Goal: Information Seeking & Learning: Learn about a topic

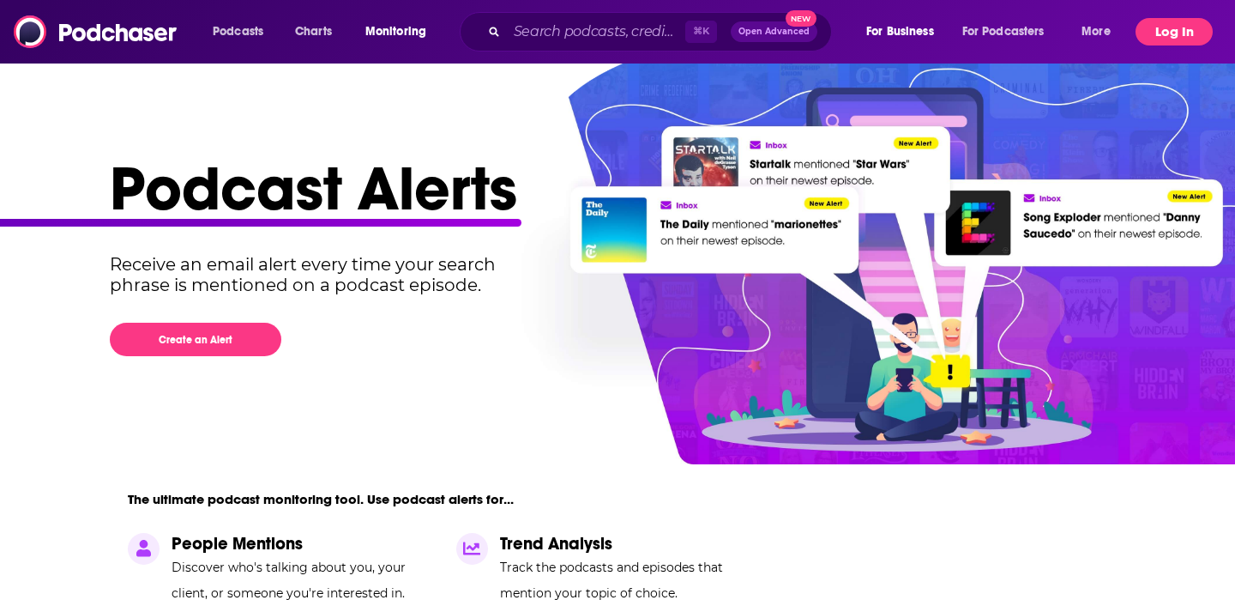
click at [1163, 31] on button "Log In" at bounding box center [1174, 31] width 77 height 27
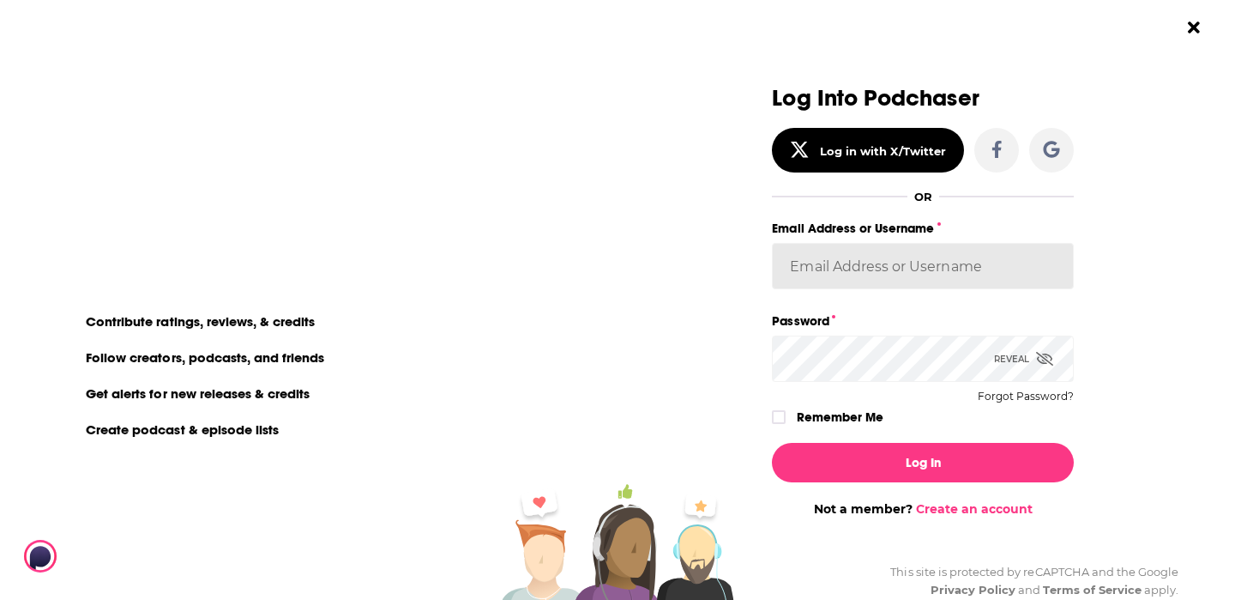
click at [946, 267] on input "Email Address or Username" at bounding box center [923, 266] width 302 height 46
type input "jhutchinson"
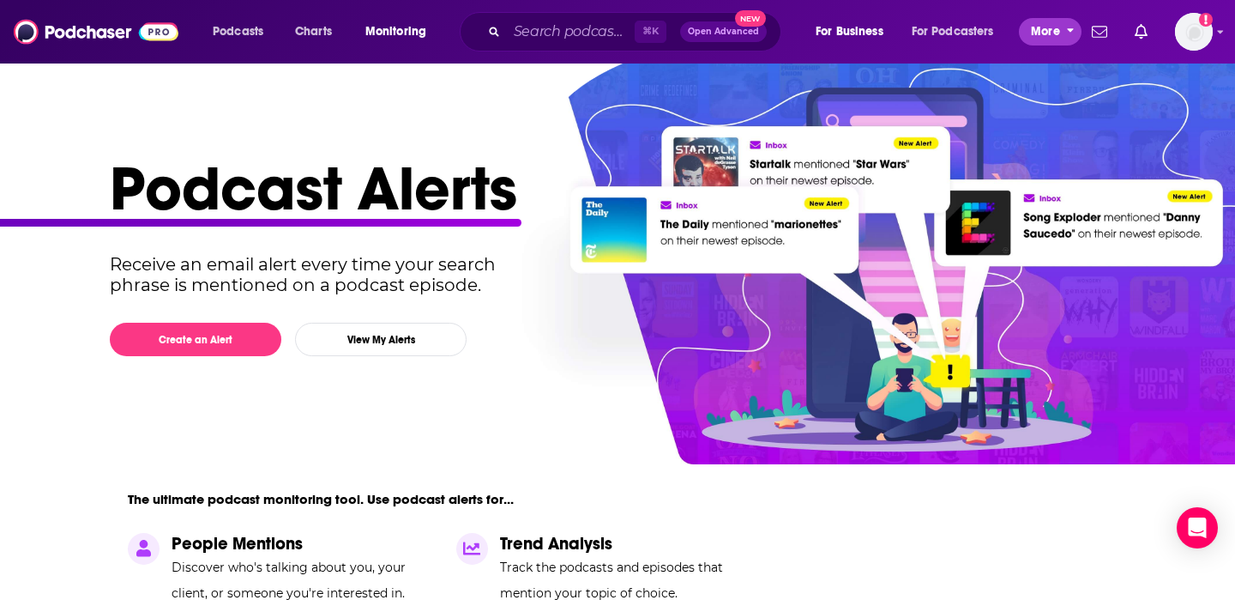
click at [1048, 35] on span "More" at bounding box center [1045, 32] width 29 height 24
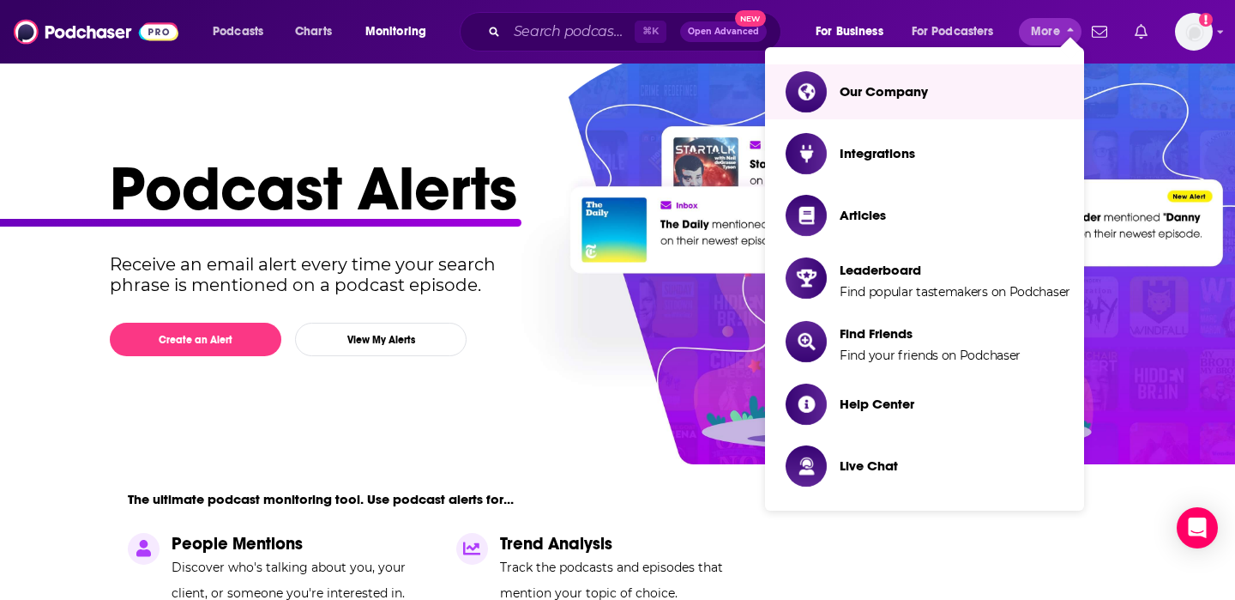
click at [1144, 35] on icon "Show notifications dropdown" at bounding box center [1141, 31] width 13 height 15
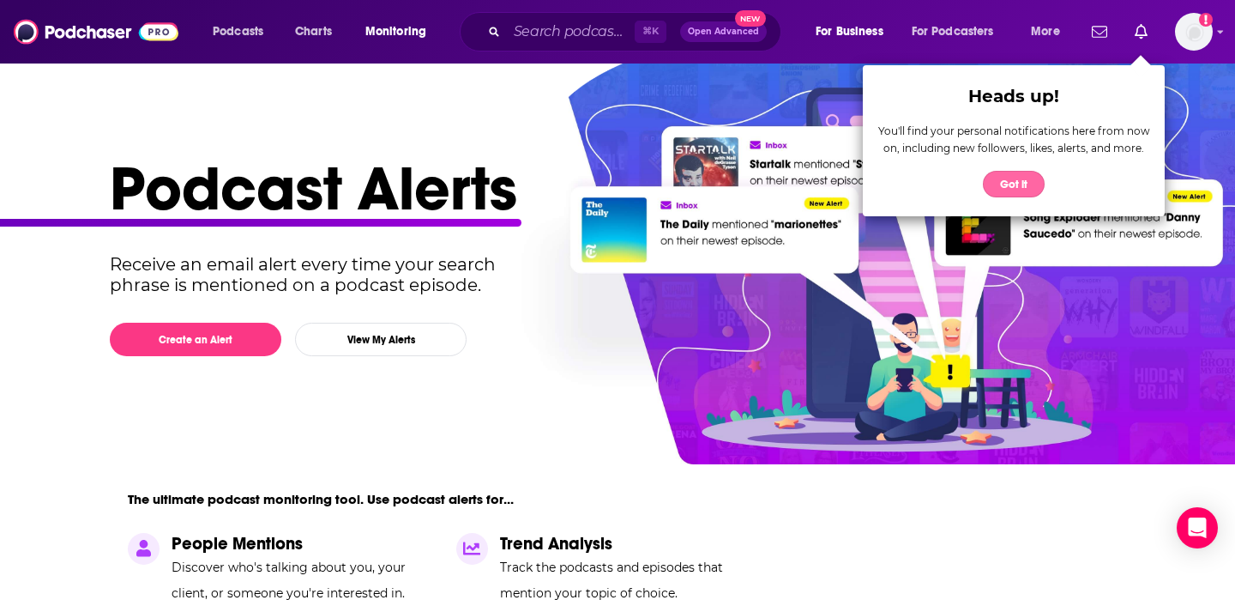
click at [993, 189] on button "Got it" at bounding box center [1014, 184] width 62 height 27
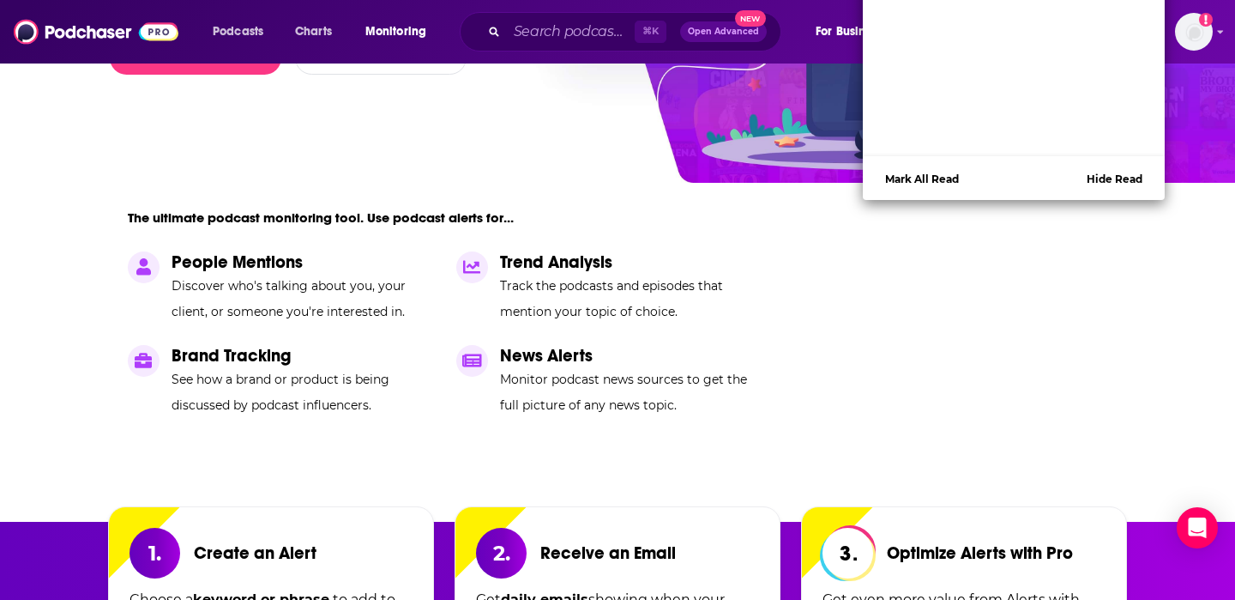
scroll to position [129, 0]
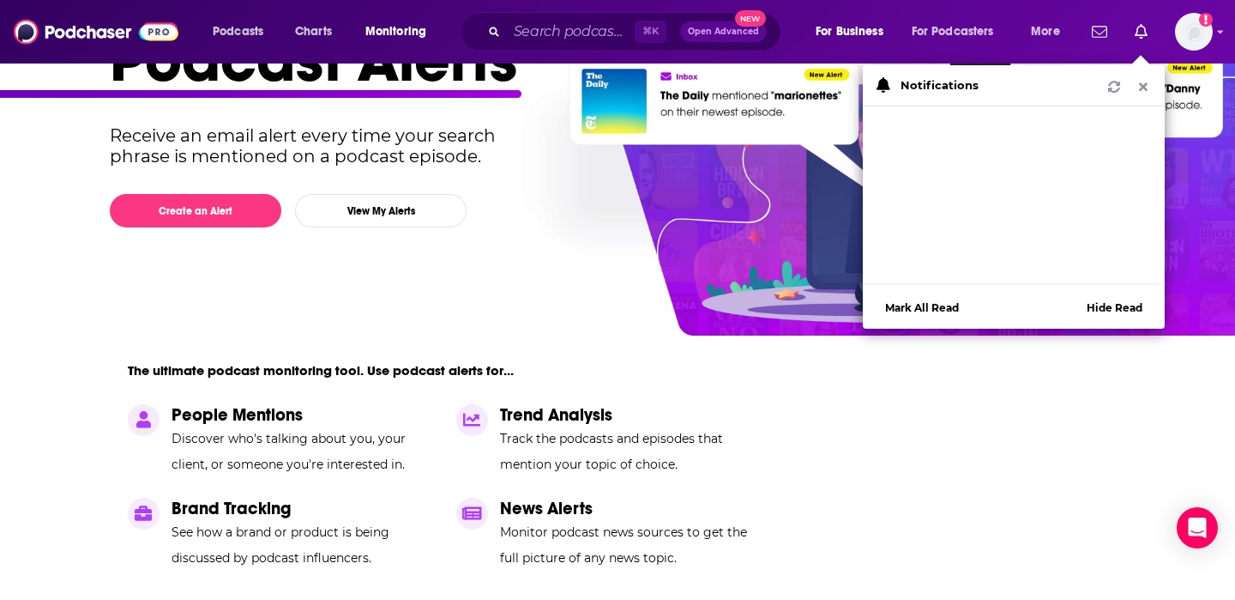
click at [1213, 40] on div "Podcasts Charts Monitoring ⌘ K Open Advanced New For Business For Podcasters Mo…" at bounding box center [617, 31] width 1235 height 63
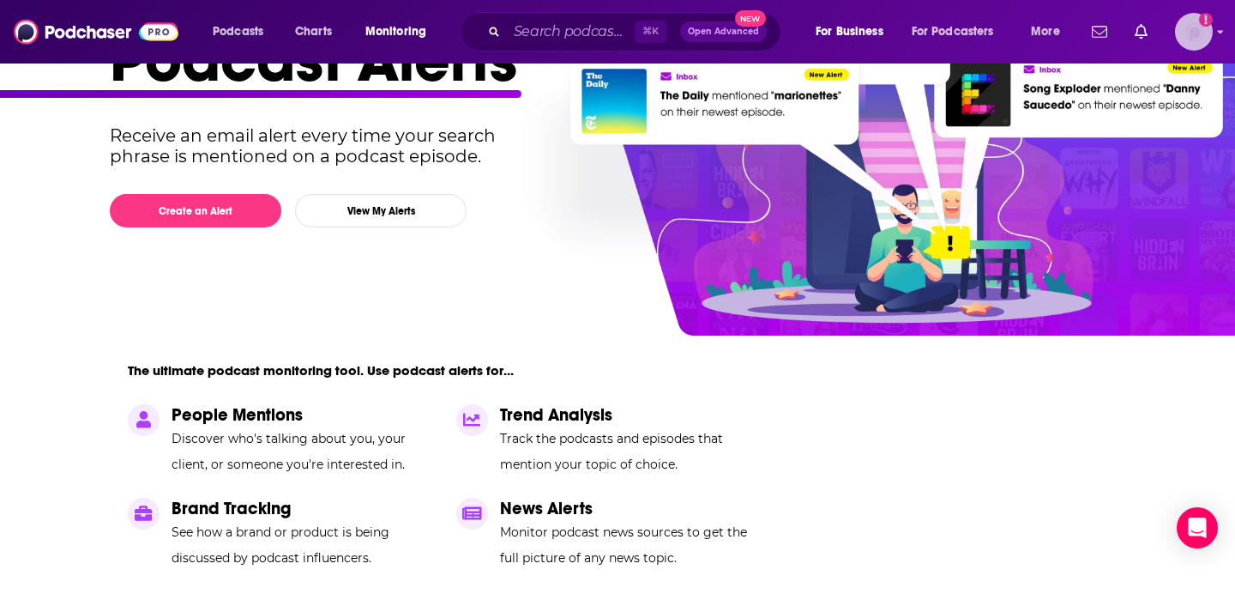
click at [1204, 29] on img "Logged in as jhutchinson" at bounding box center [1194, 32] width 38 height 38
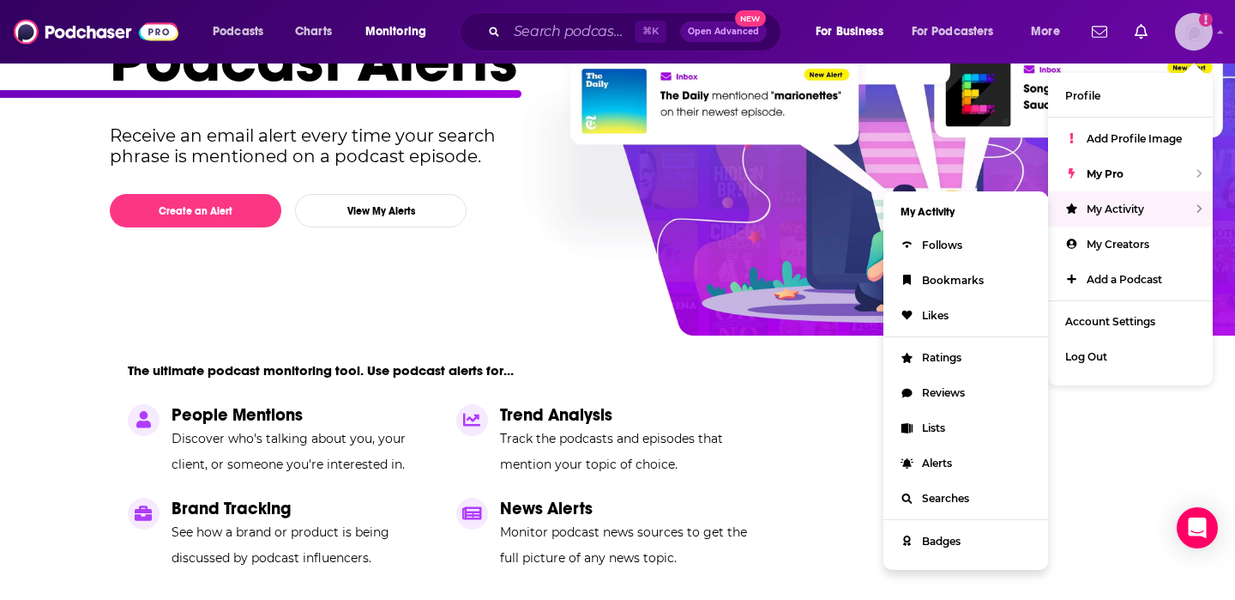
click at [1108, 210] on span "My Activity" at bounding box center [1115, 208] width 57 height 13
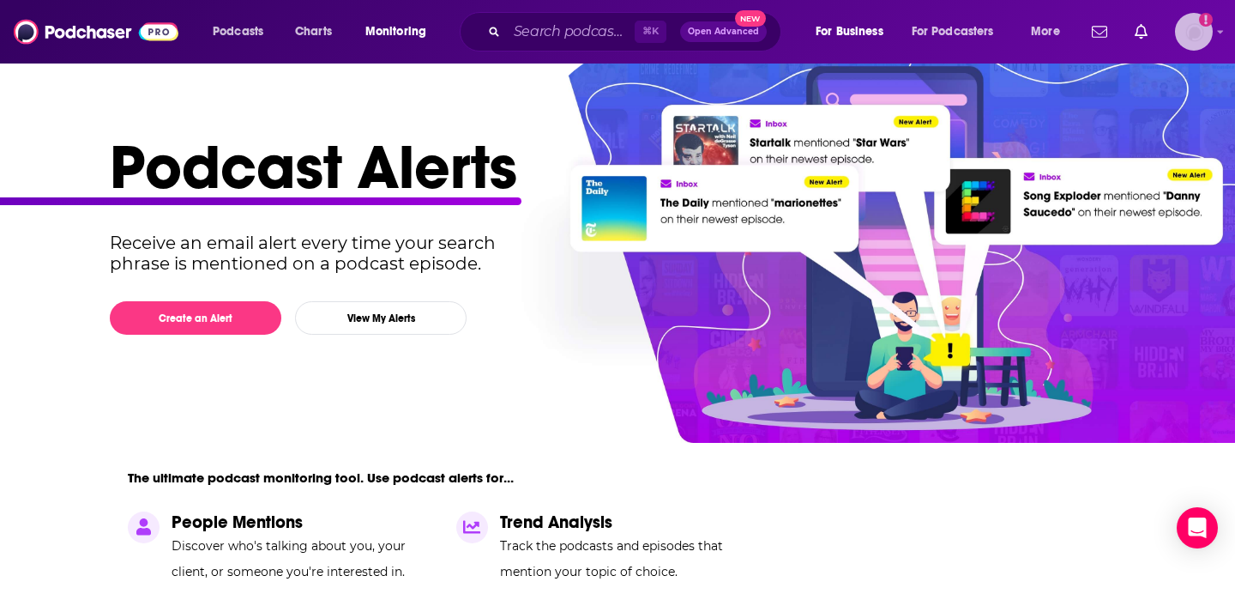
scroll to position [9, 0]
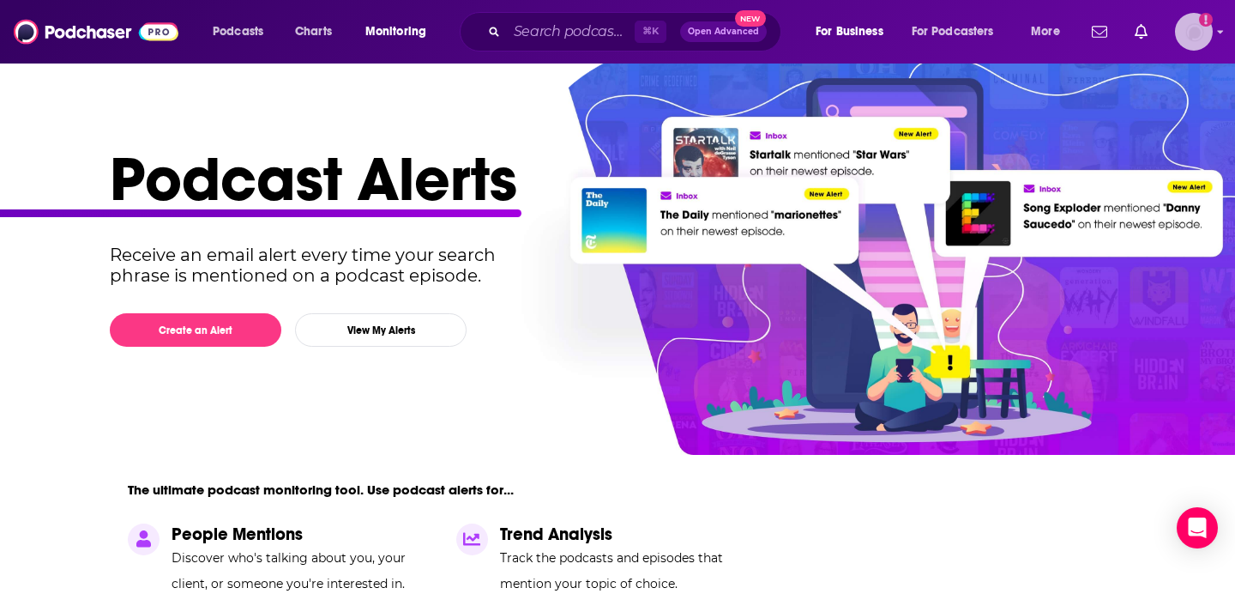
click at [1211, 27] on img "Logged in as jhutchinson" at bounding box center [1194, 32] width 38 height 38
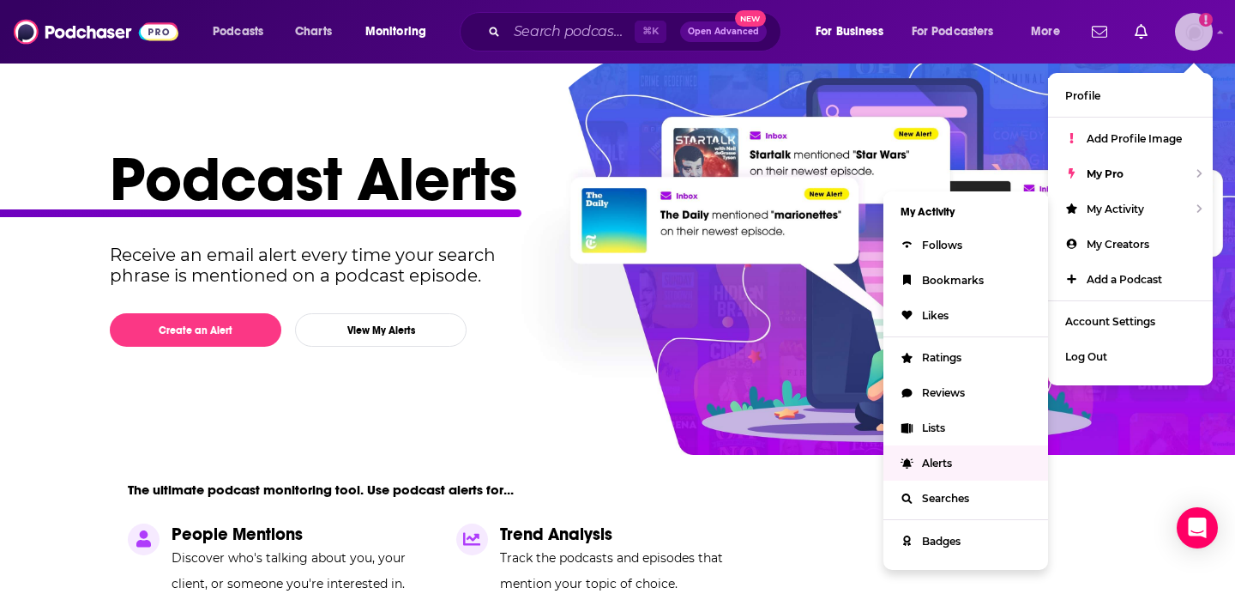
click at [985, 456] on link "Alerts" at bounding box center [966, 462] width 165 height 35
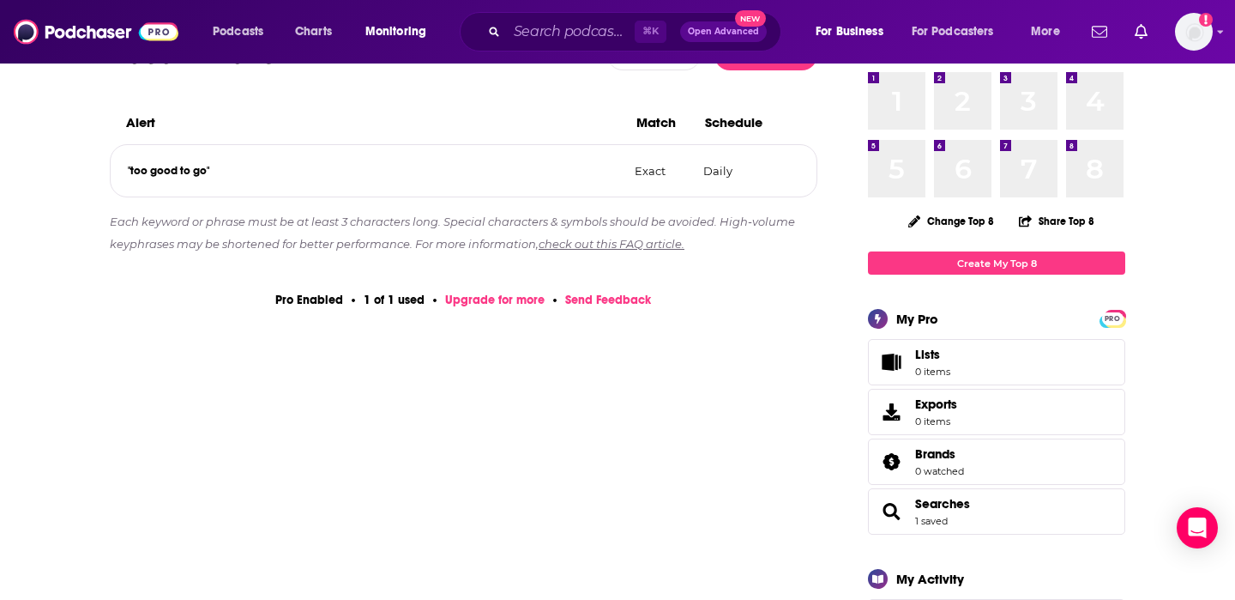
scroll to position [148, 0]
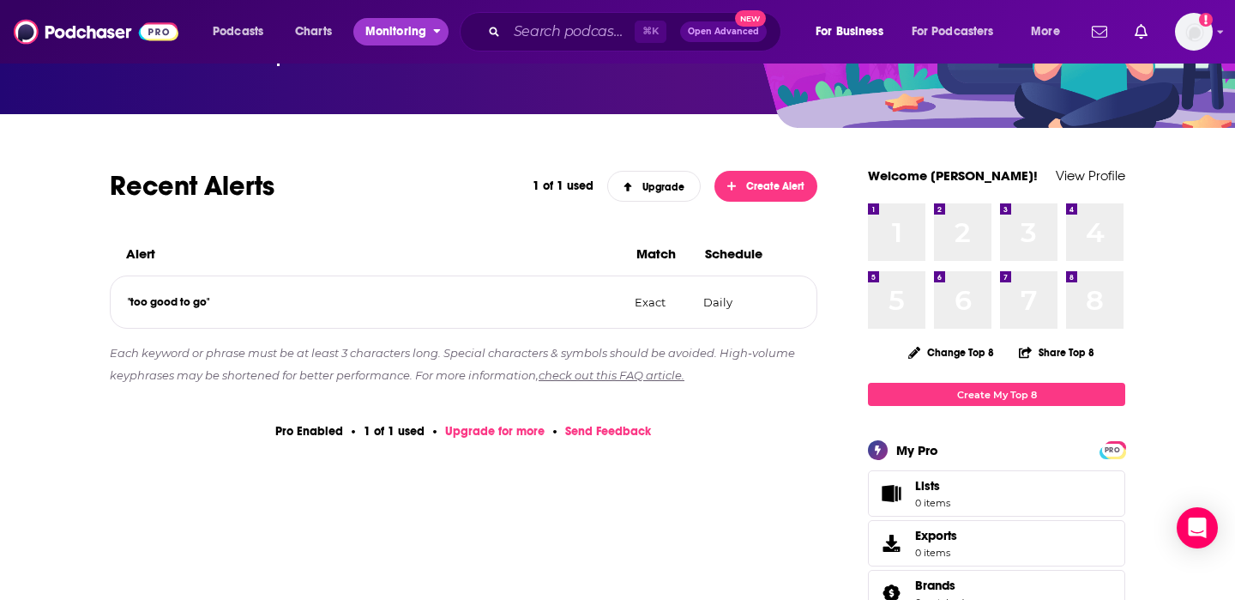
click at [391, 33] on span "Monitoring" at bounding box center [395, 32] width 61 height 24
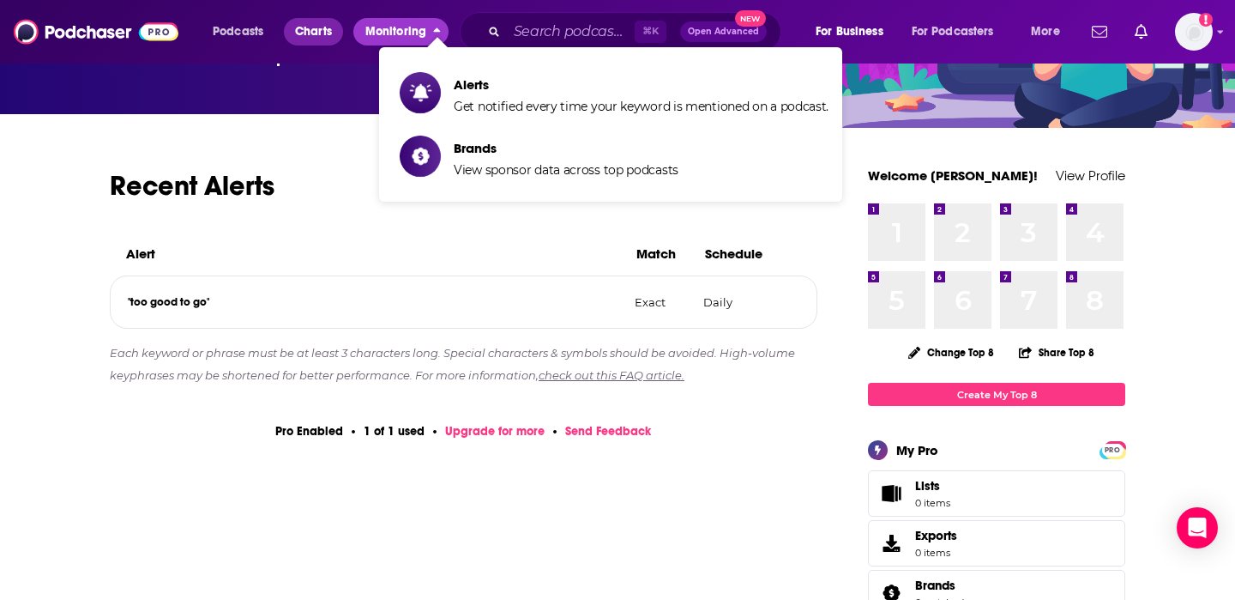
click at [322, 39] on span "Charts" at bounding box center [313, 32] width 37 height 24
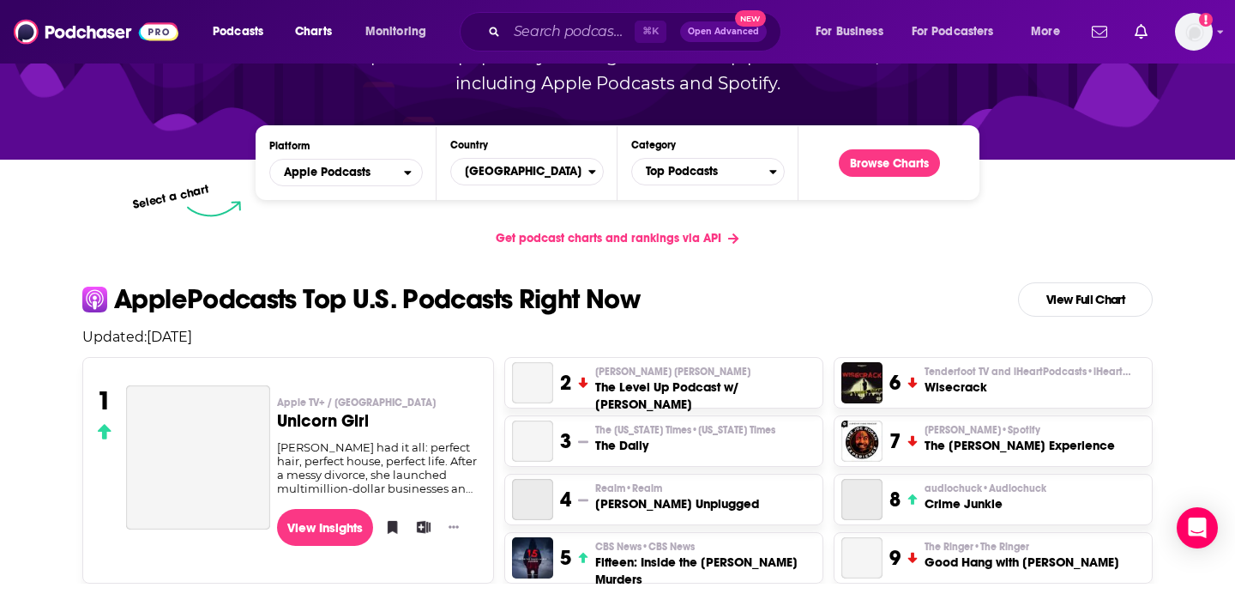
scroll to position [4, 0]
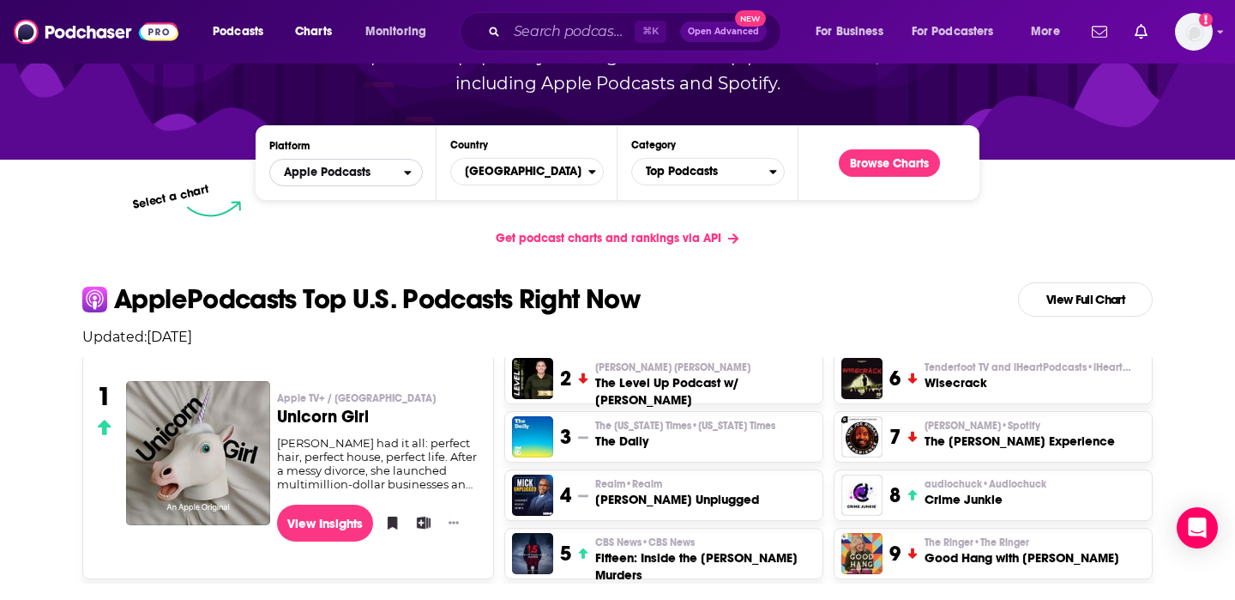
click at [352, 166] on span "Apple Podcasts" at bounding box center [327, 172] width 87 height 12
click at [509, 179] on span "[GEOGRAPHIC_DATA]" at bounding box center [519, 171] width 137 height 29
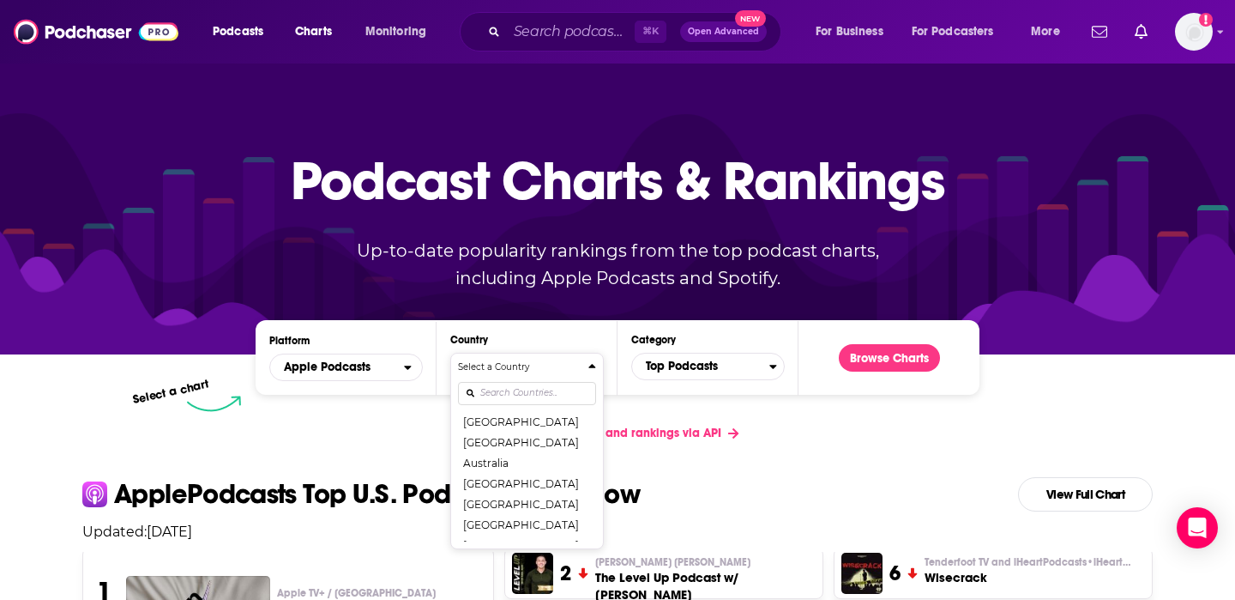
scroll to position [152, 0]
click at [510, 458] on button "Australia" at bounding box center [527, 456] width 138 height 21
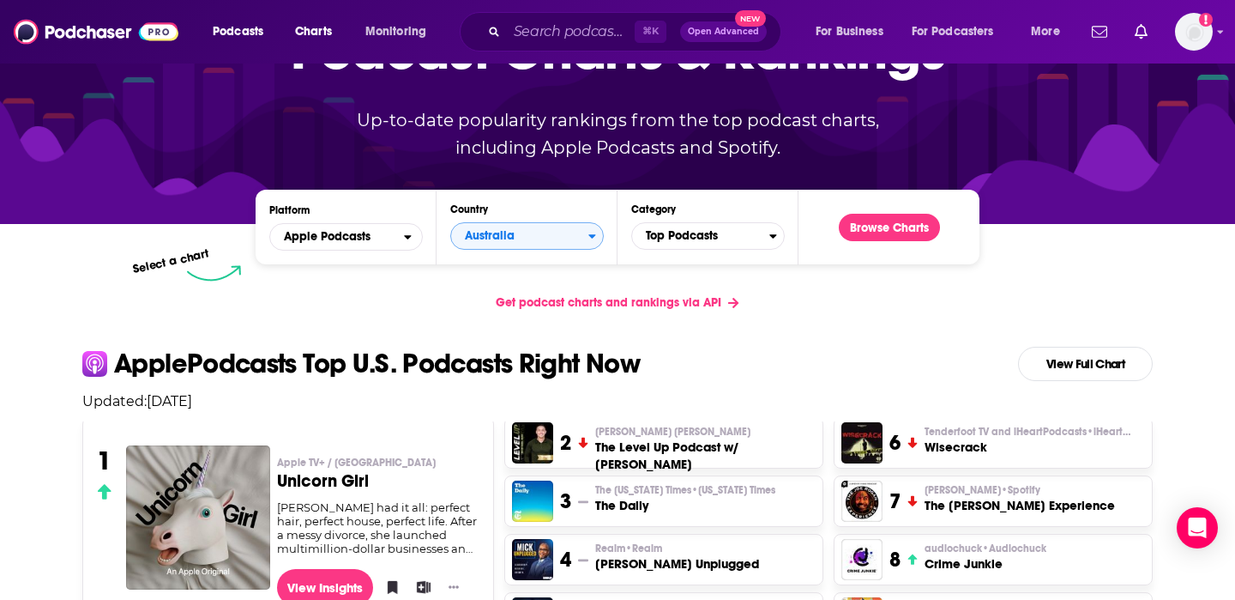
scroll to position [155, 0]
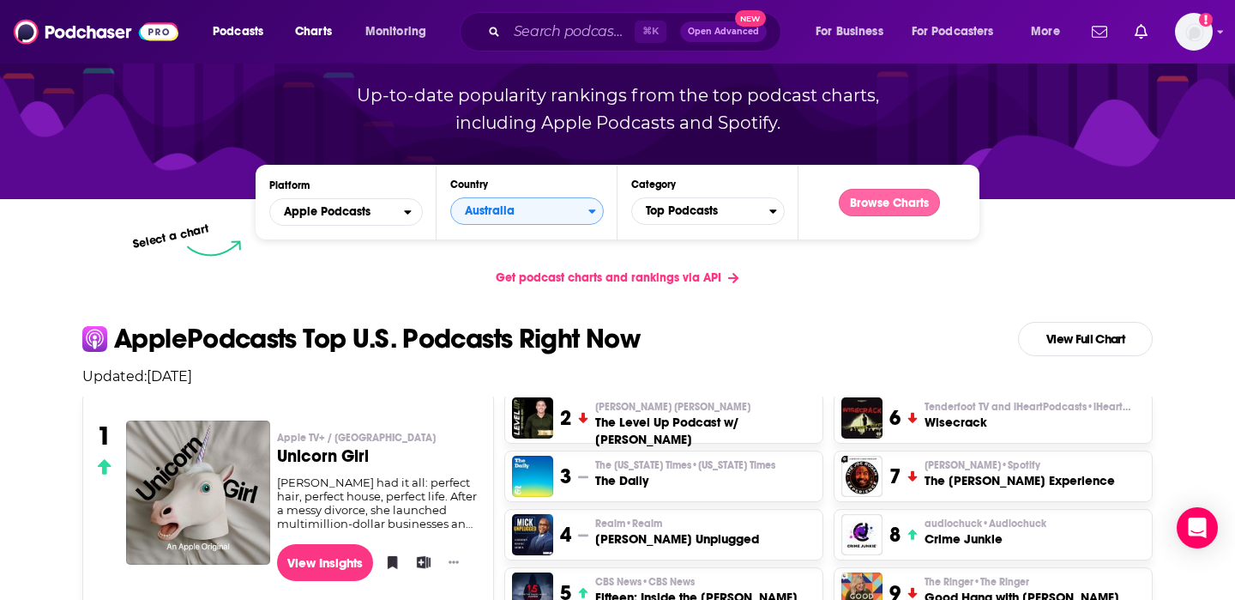
click at [879, 194] on button "Browse Charts" at bounding box center [889, 202] width 101 height 27
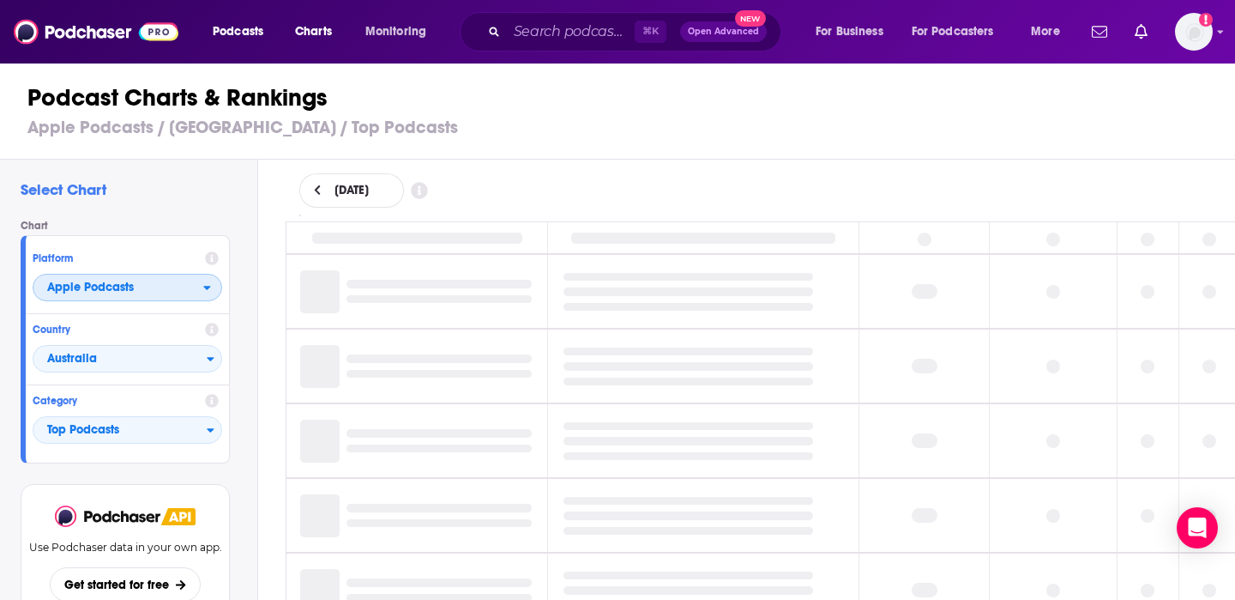
click at [194, 289] on span "Apple Podcasts" at bounding box center [118, 288] width 170 height 29
click at [173, 341] on span "Spotify" at bounding box center [126, 340] width 167 height 10
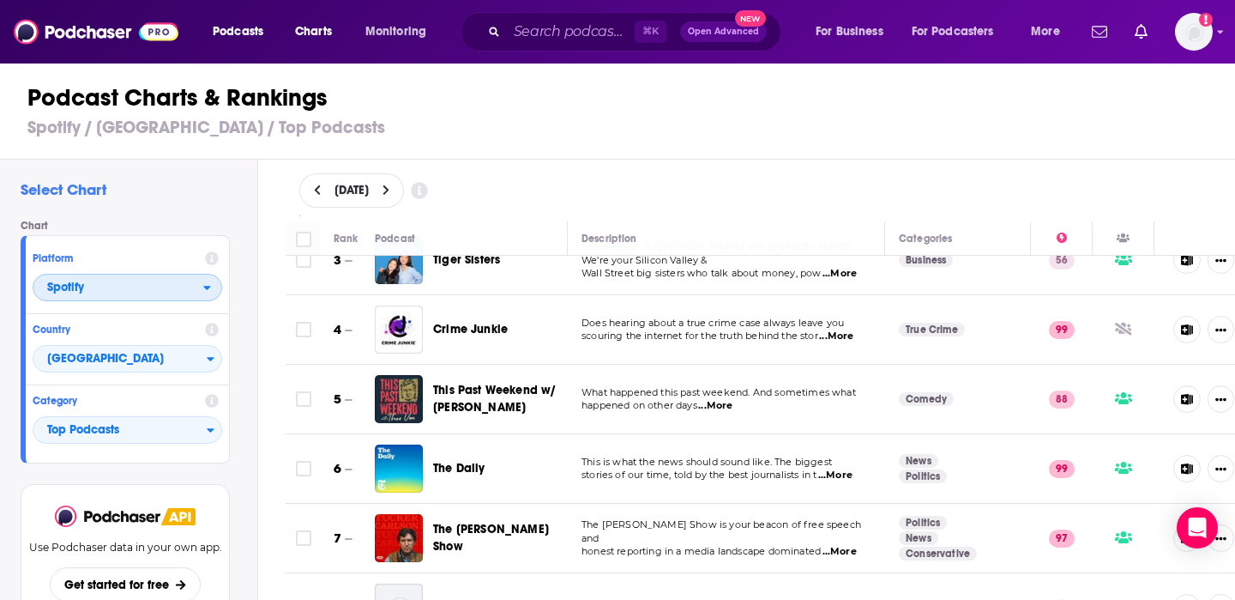
scroll to position [179, 0]
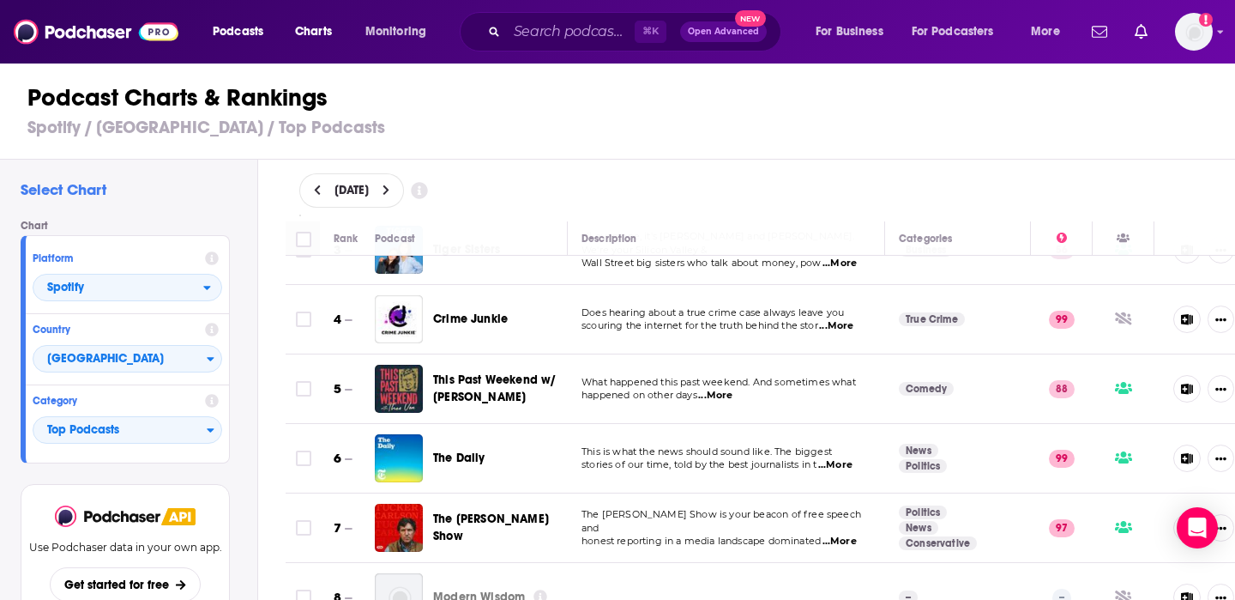
click at [724, 395] on span "...More" at bounding box center [715, 396] width 34 height 14
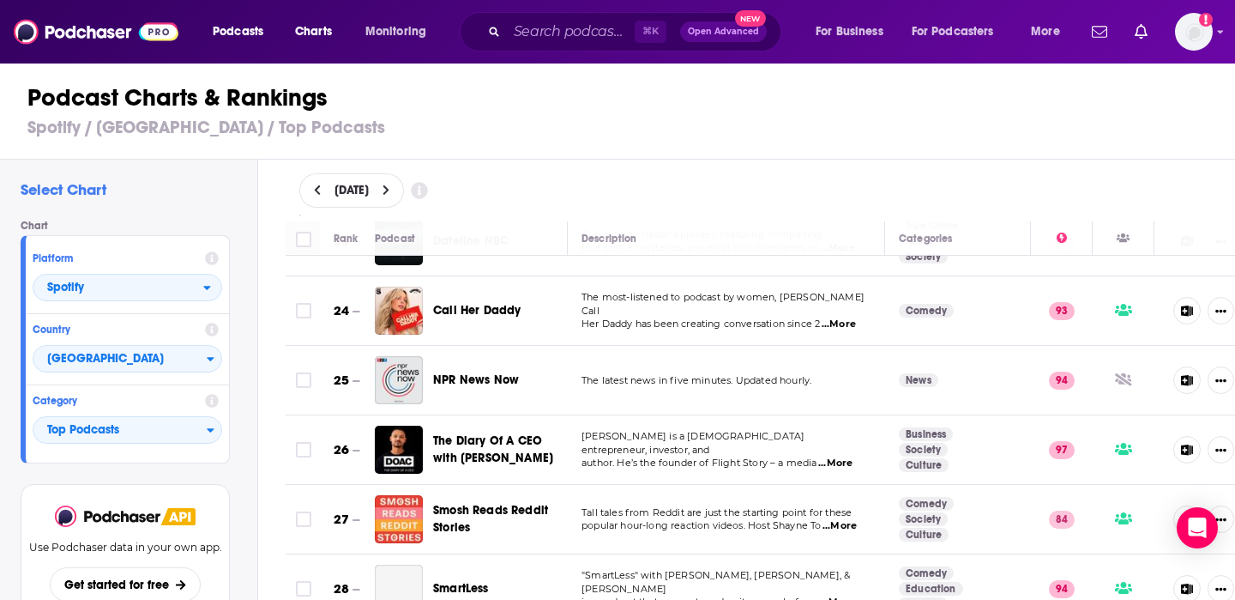
scroll to position [1599, 0]
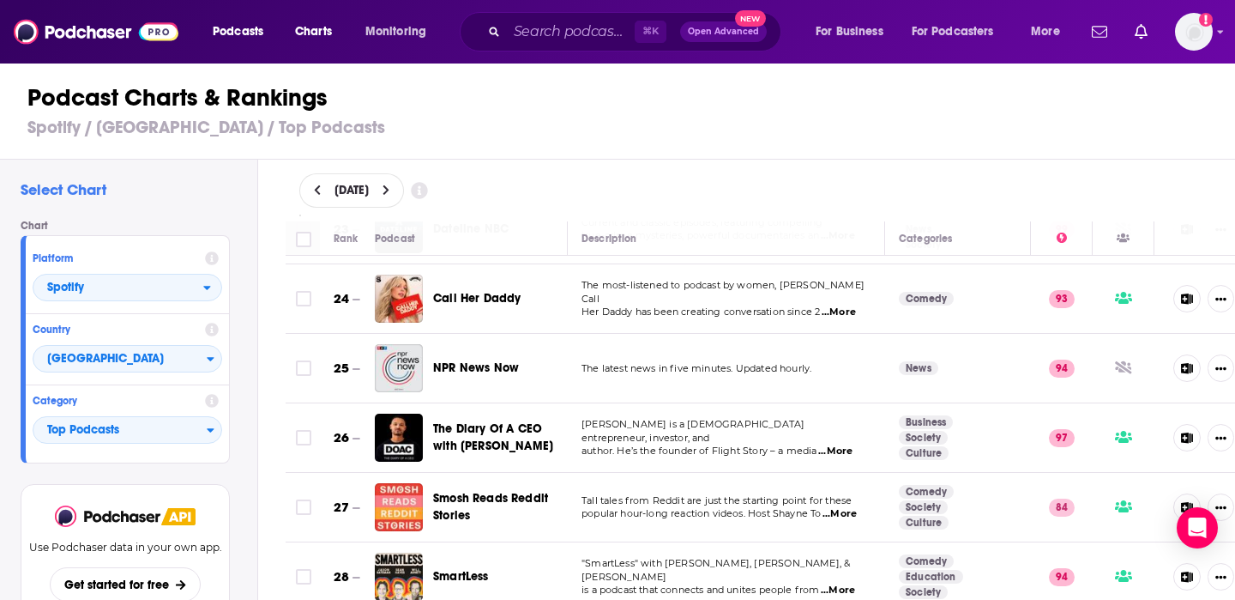
click at [848, 444] on span "...More" at bounding box center [835, 451] width 34 height 14
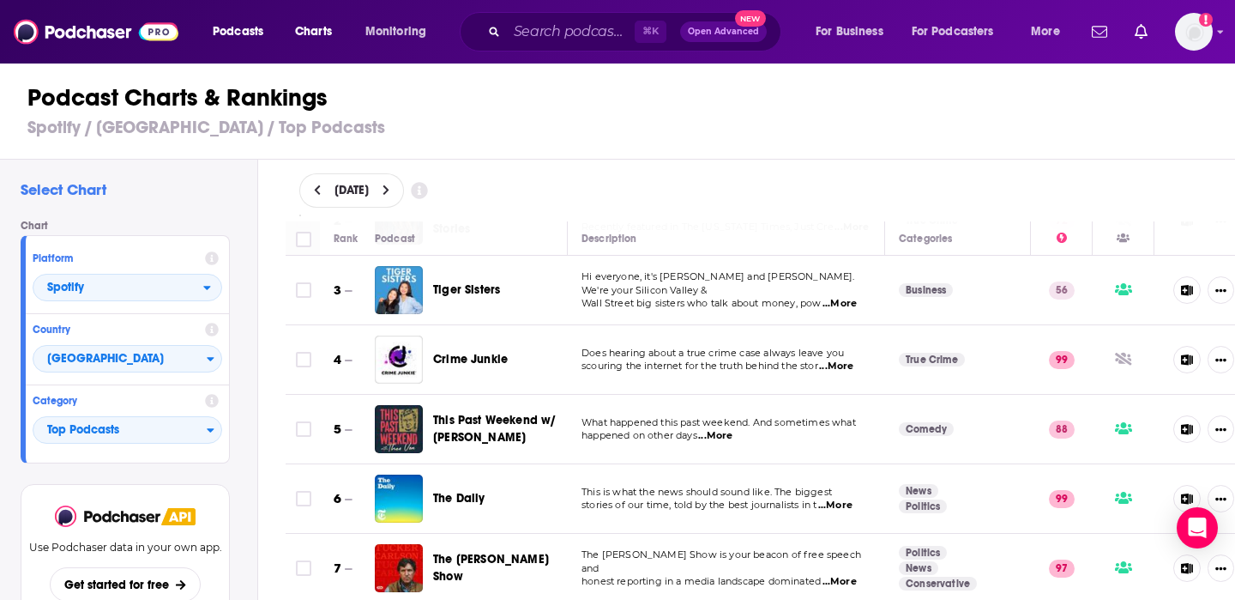
scroll to position [0, 0]
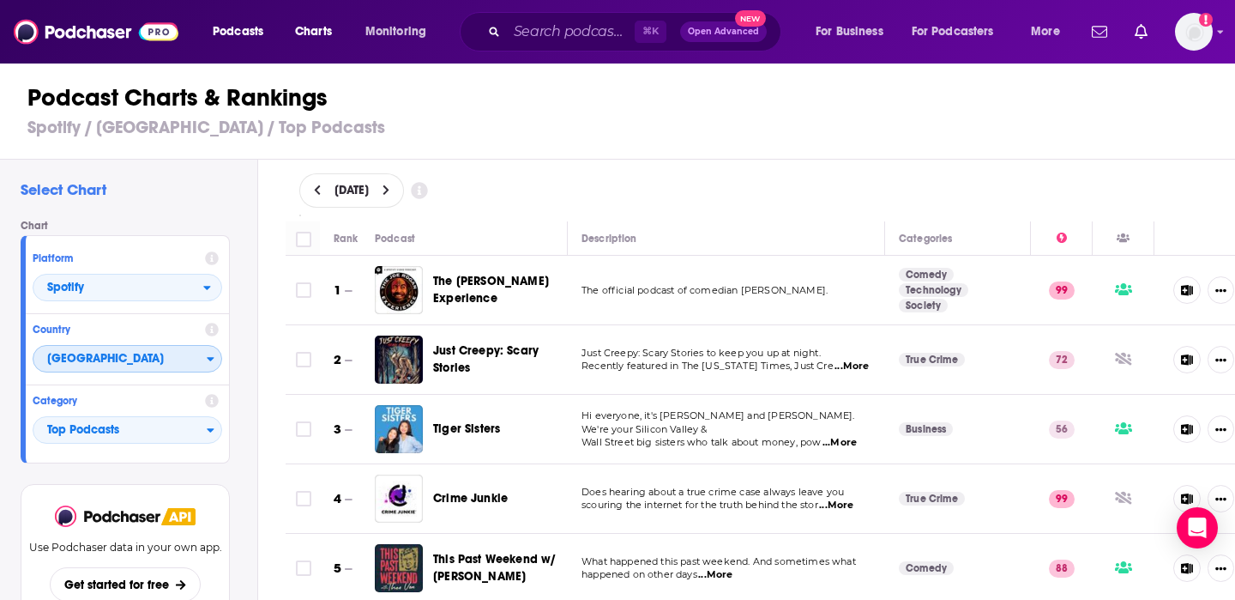
click at [179, 359] on span "[GEOGRAPHIC_DATA]" at bounding box center [119, 359] width 173 height 29
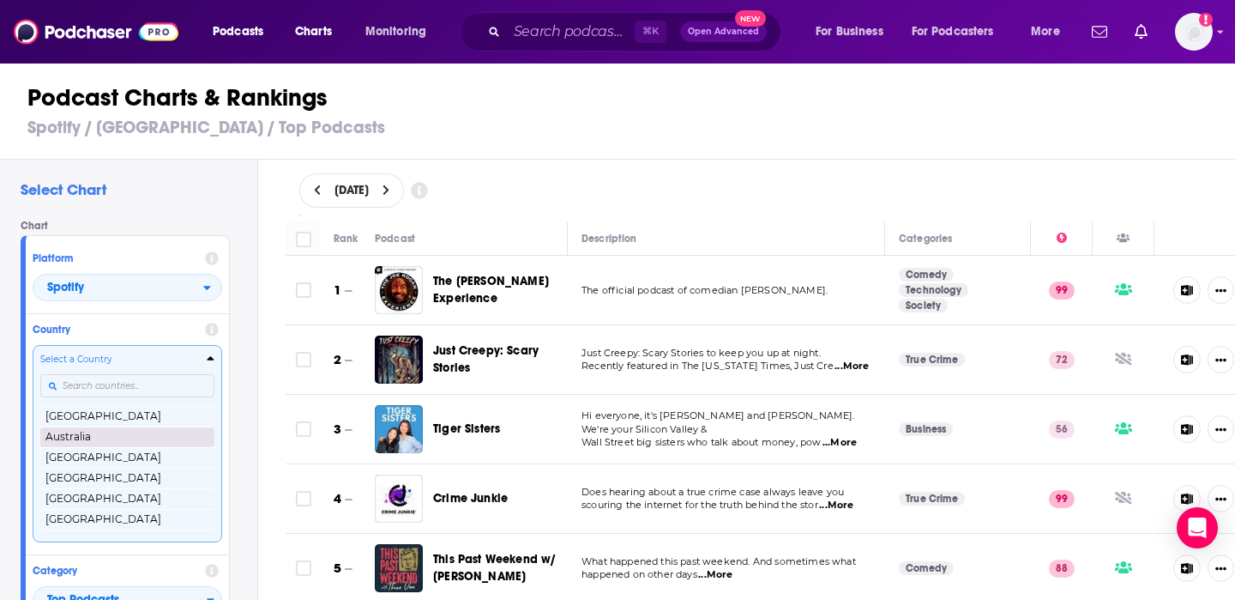
click at [102, 432] on button "Australia" at bounding box center [127, 436] width 174 height 21
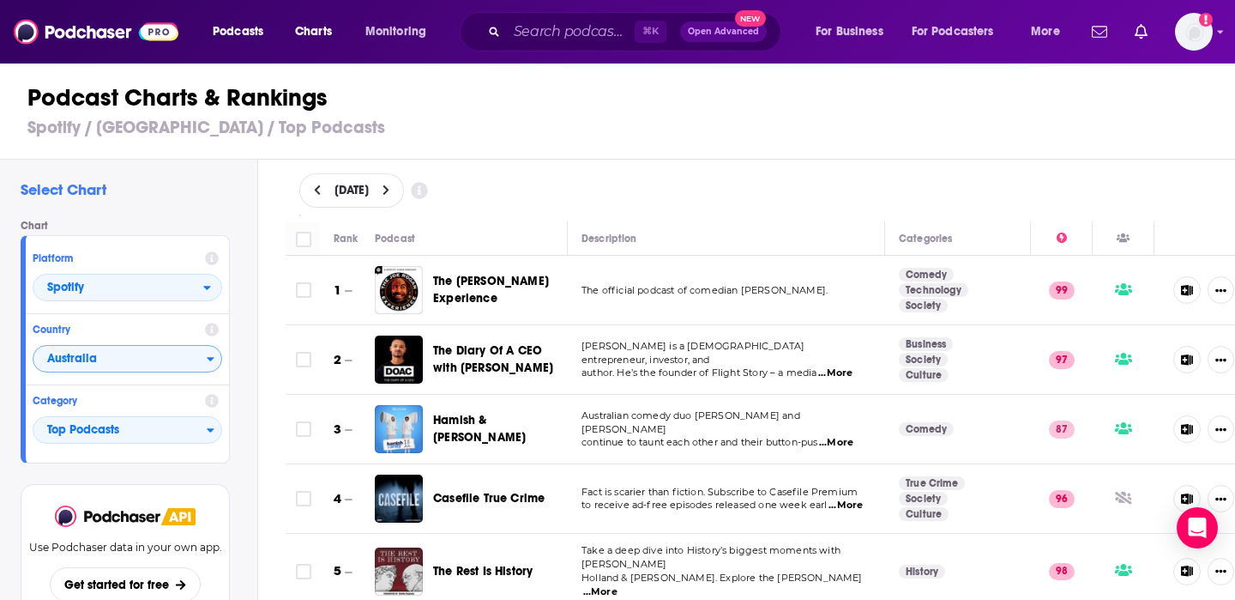
click at [848, 436] on span "...More" at bounding box center [836, 443] width 34 height 14
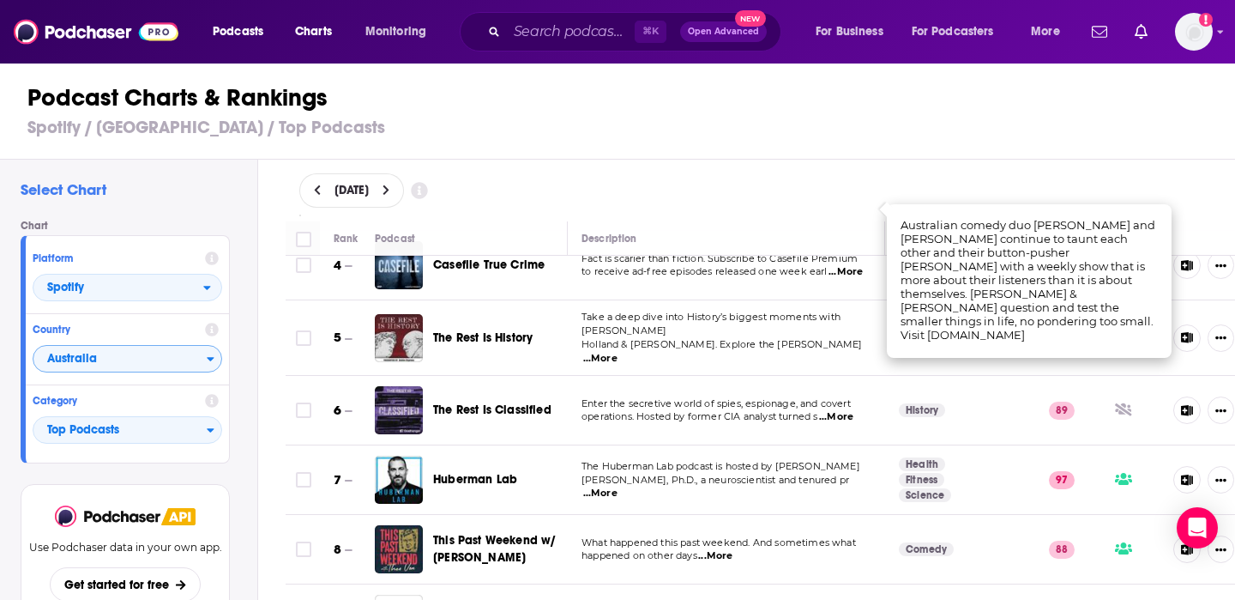
scroll to position [232, 0]
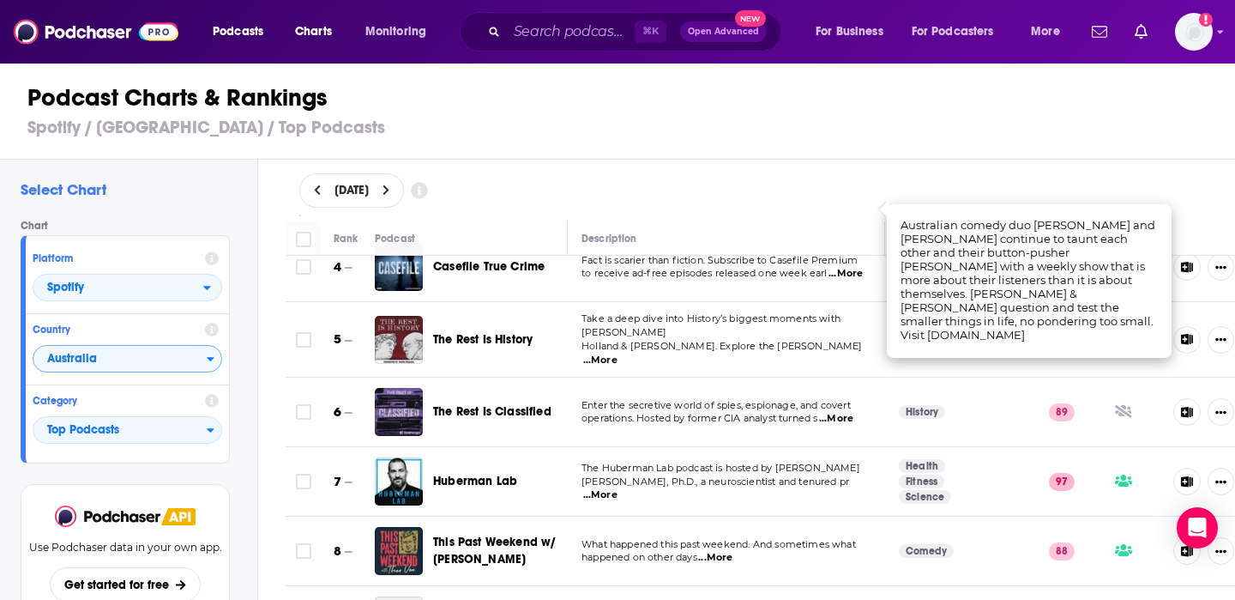
click at [618, 353] on span "...More" at bounding box center [600, 360] width 34 height 14
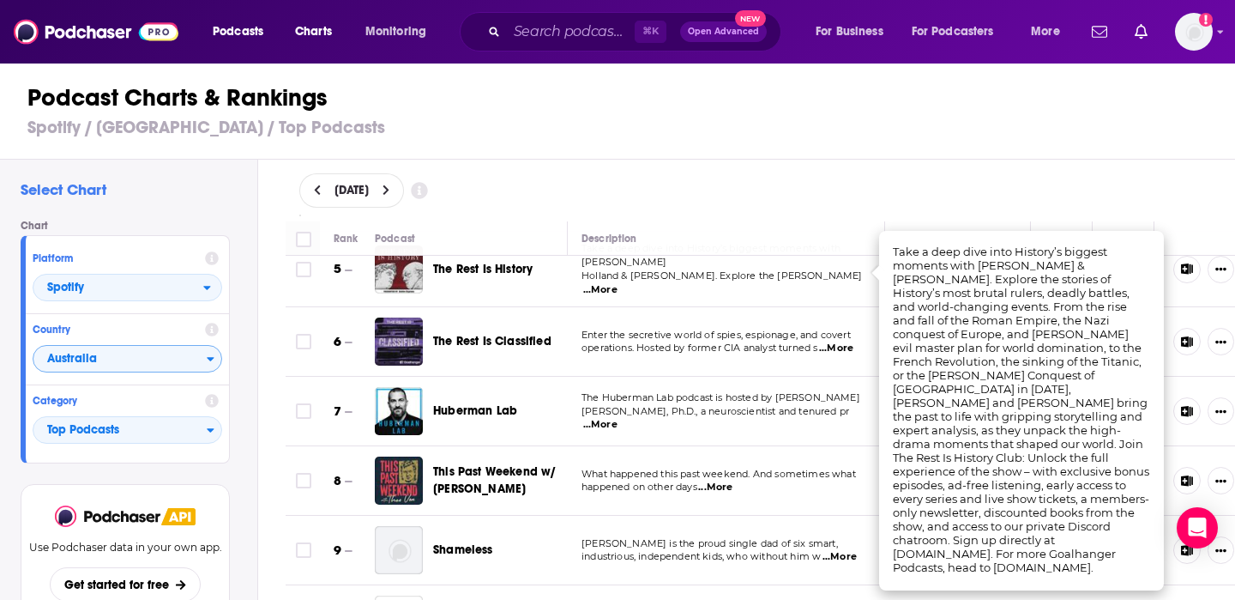
scroll to position [299, 0]
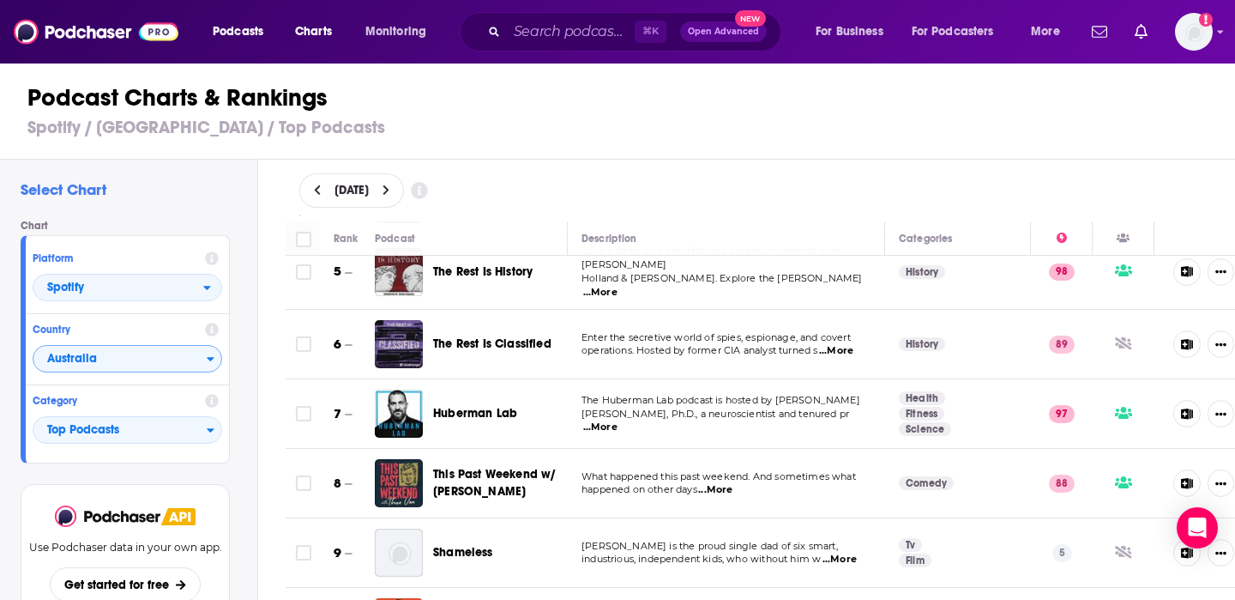
click at [847, 344] on span "...More" at bounding box center [836, 351] width 34 height 14
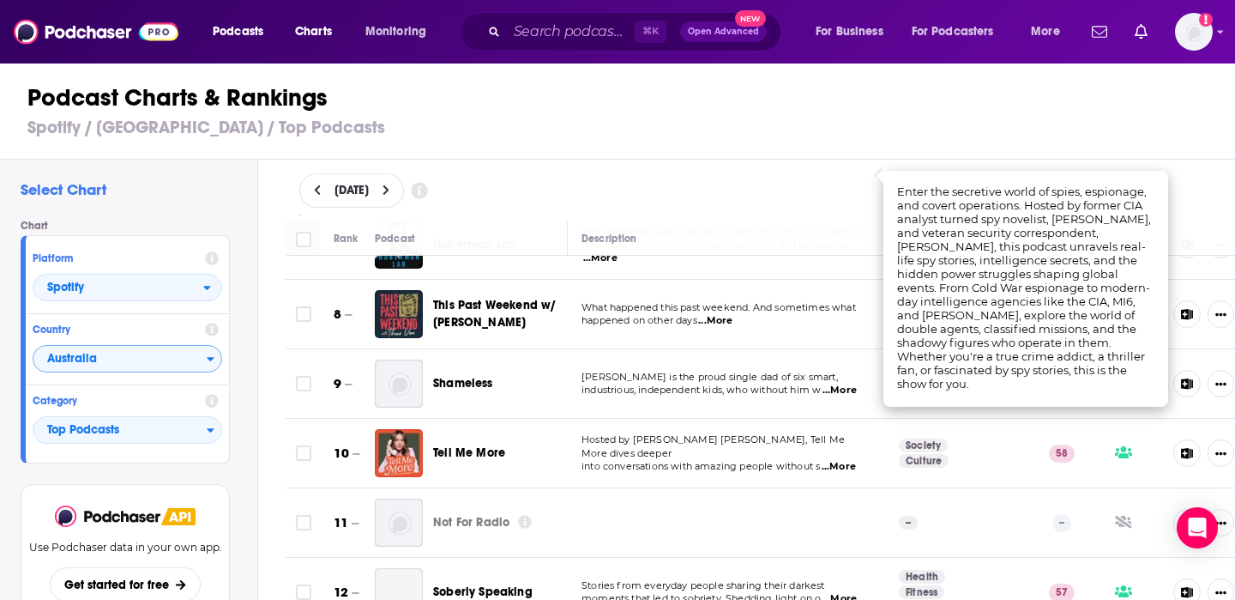
scroll to position [477, 0]
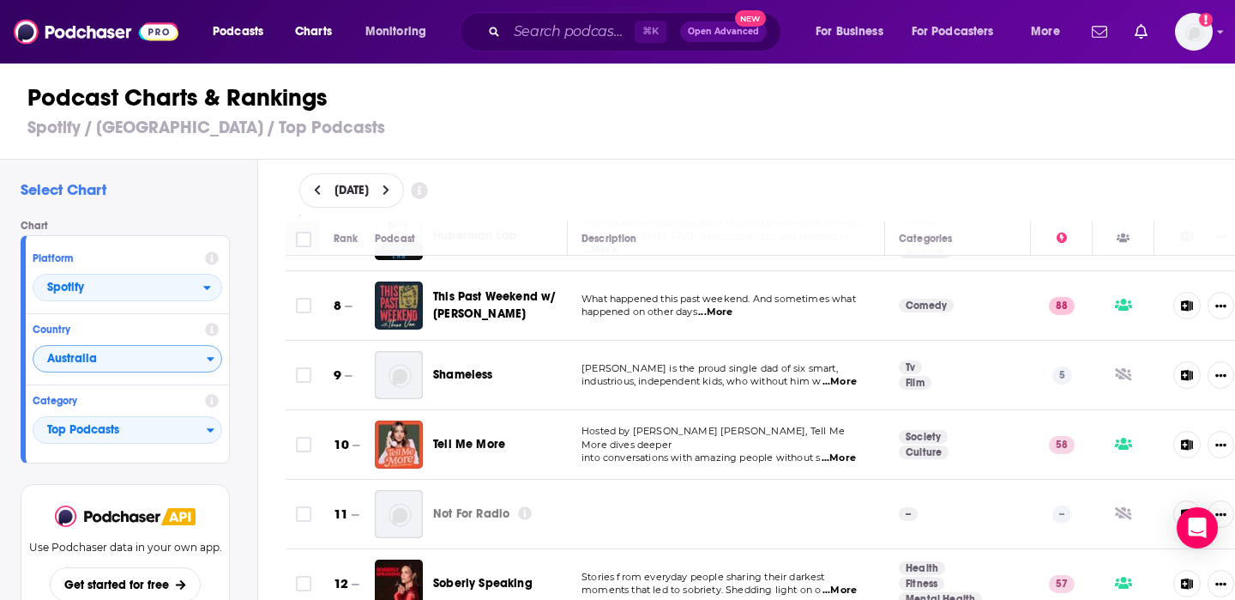
click at [844, 451] on span "...More" at bounding box center [839, 458] width 34 height 14
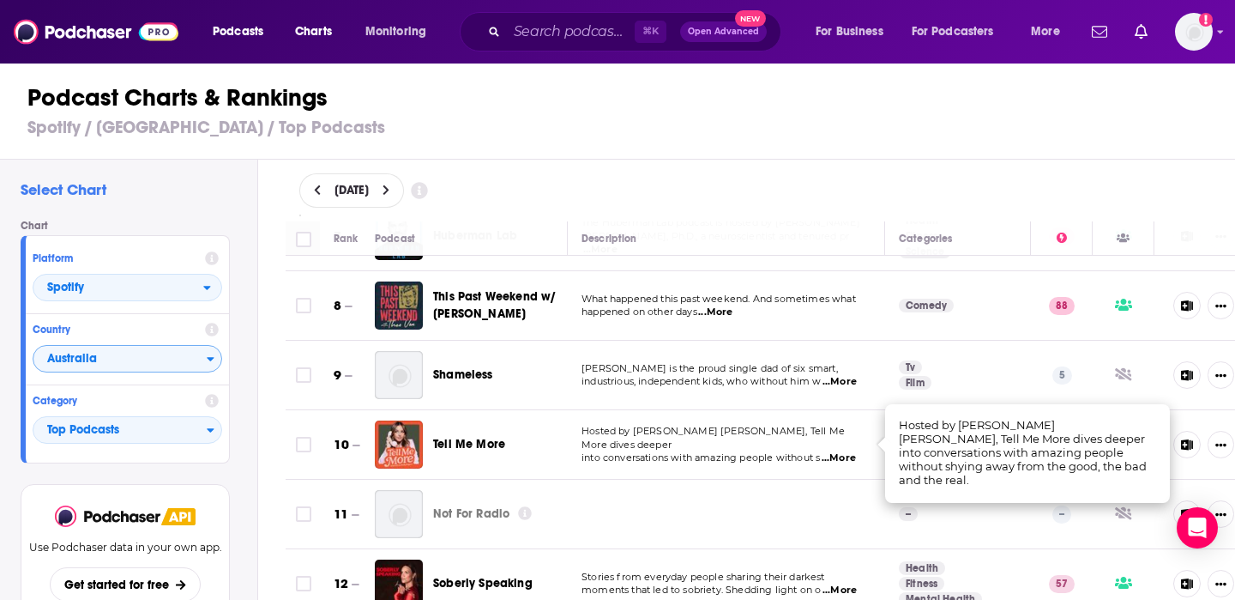
click at [848, 377] on span "...More" at bounding box center [840, 382] width 34 height 14
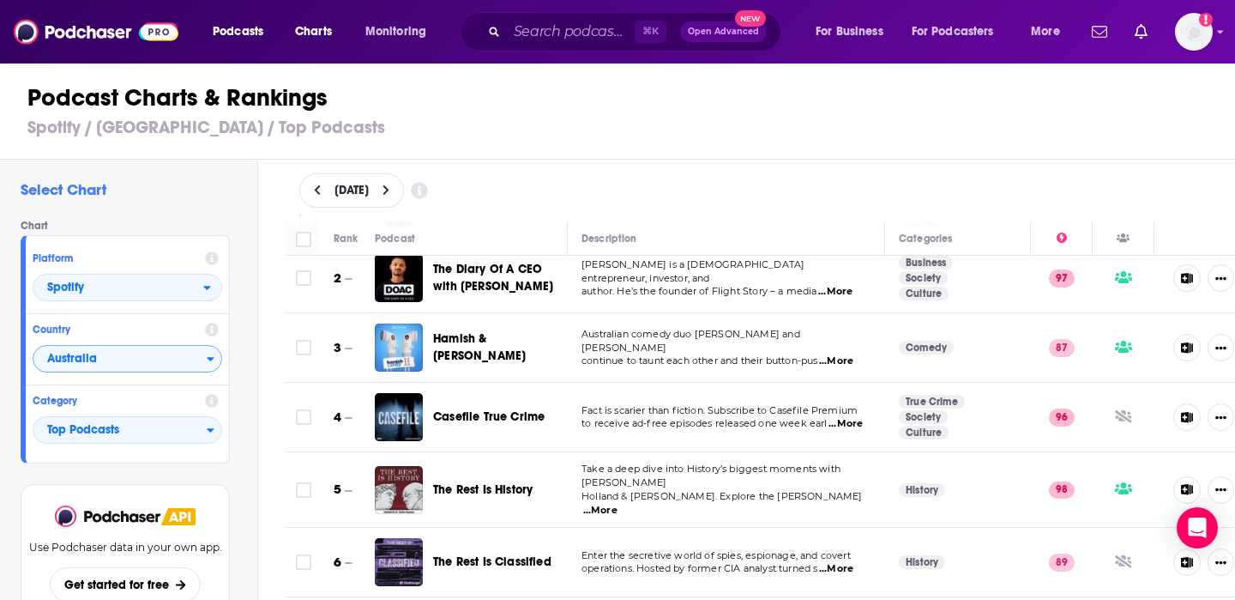
scroll to position [45, 0]
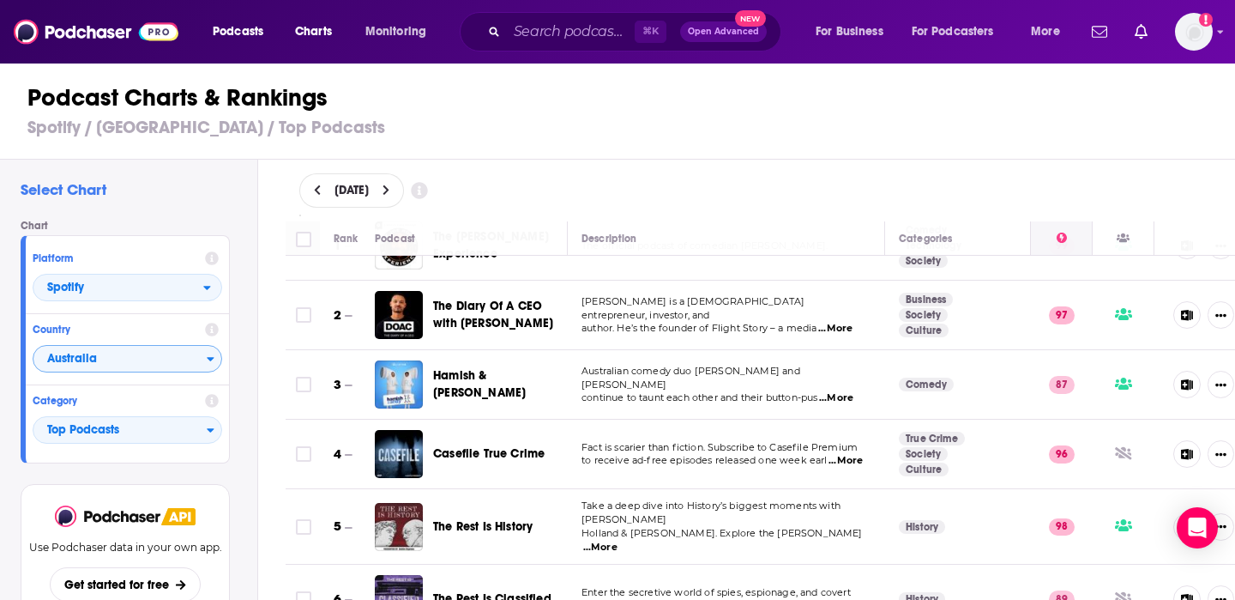
click at [1063, 238] on icon at bounding box center [1062, 238] width 10 height 10
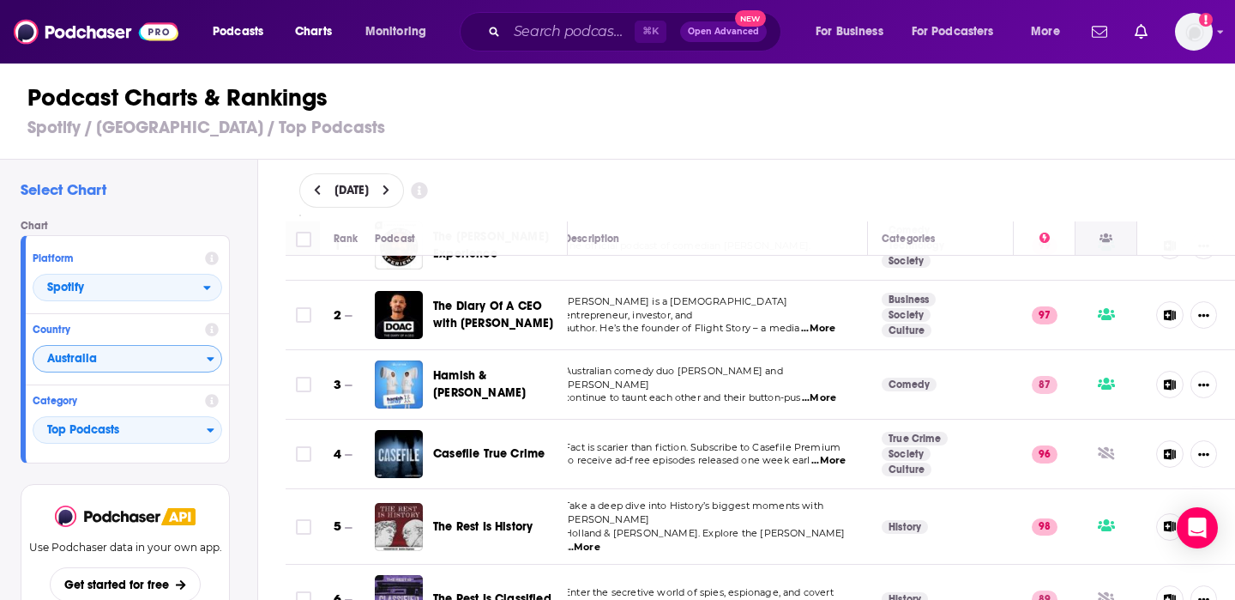
scroll to position [45, 0]
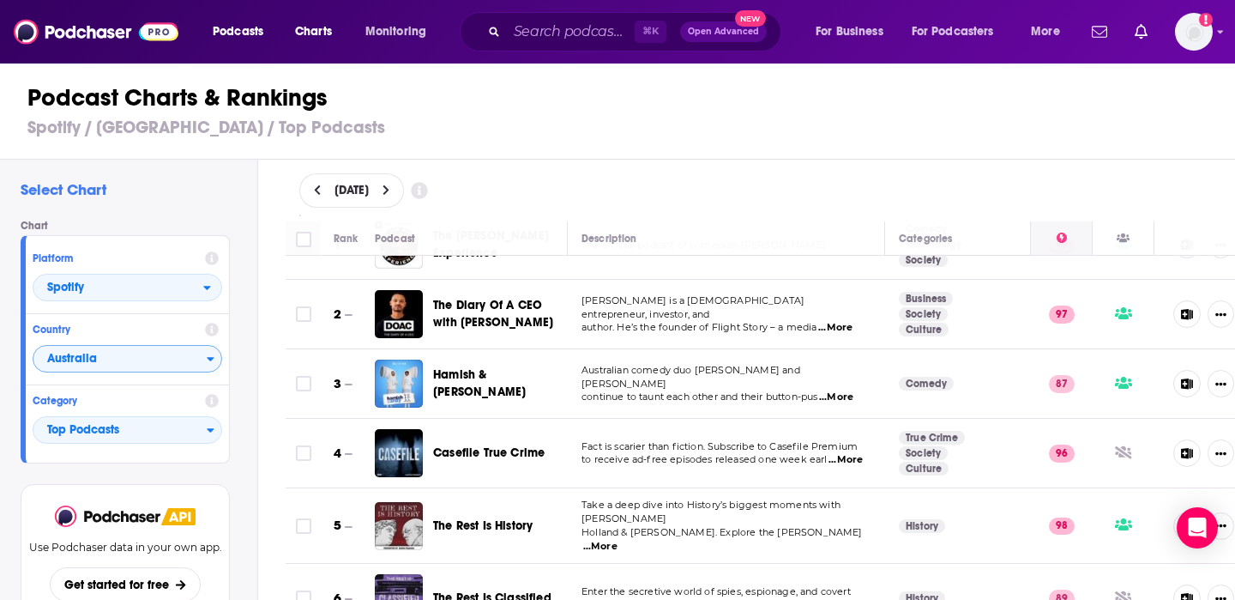
click at [1067, 239] on div at bounding box center [1061, 238] width 61 height 21
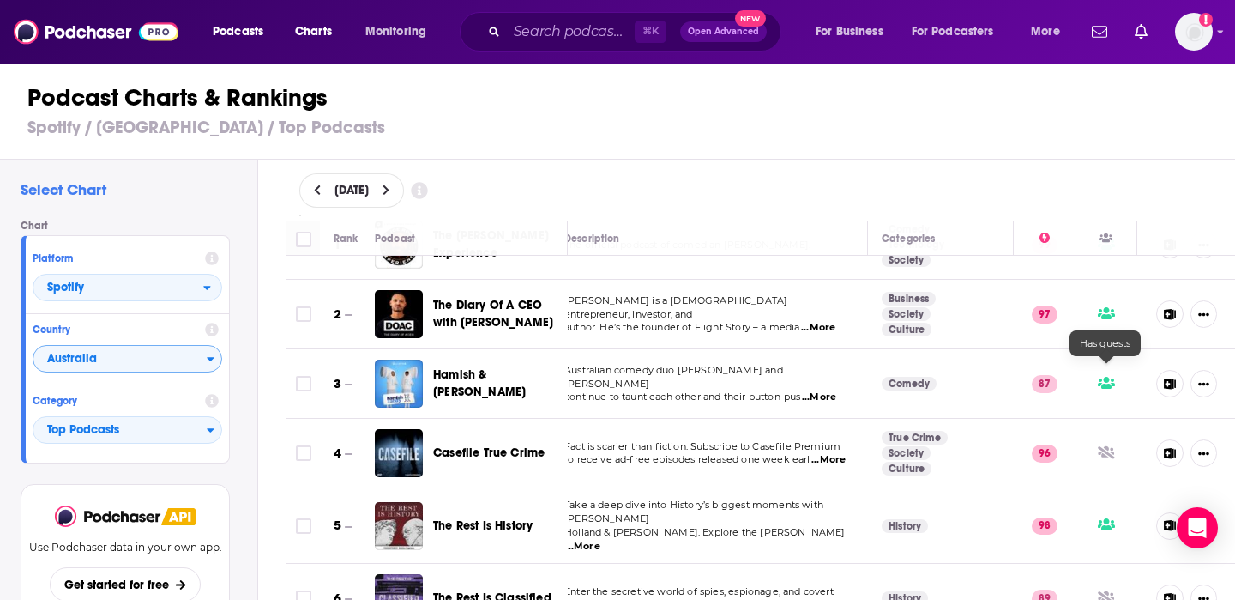
scroll to position [61, 17]
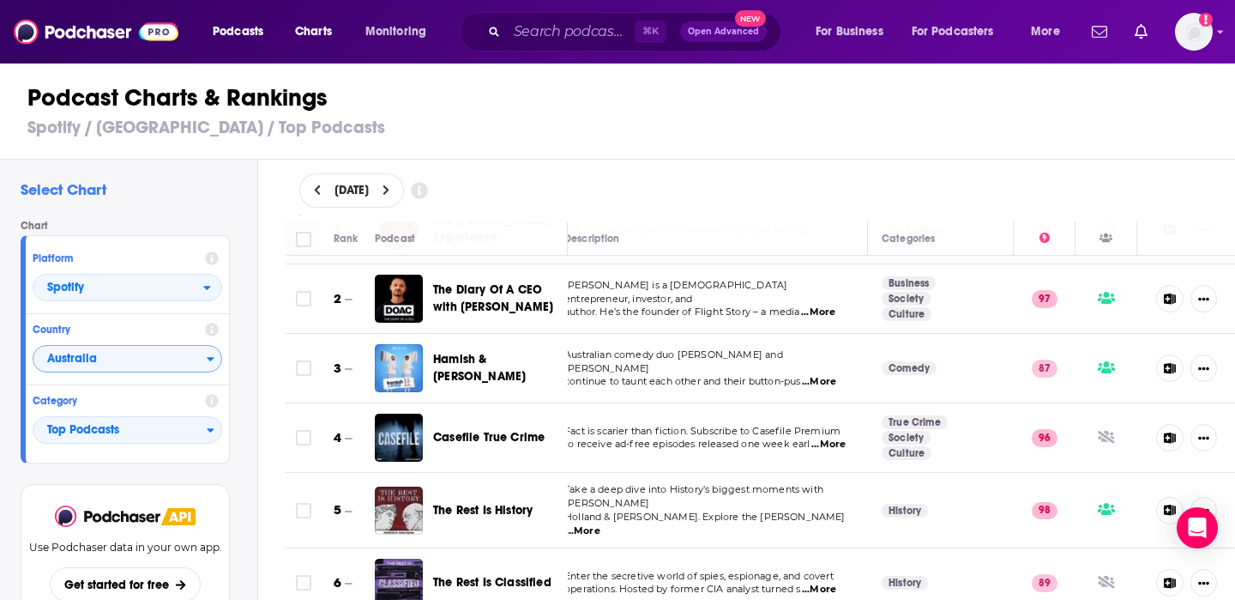
click at [1170, 364] on icon at bounding box center [1170, 368] width 12 height 11
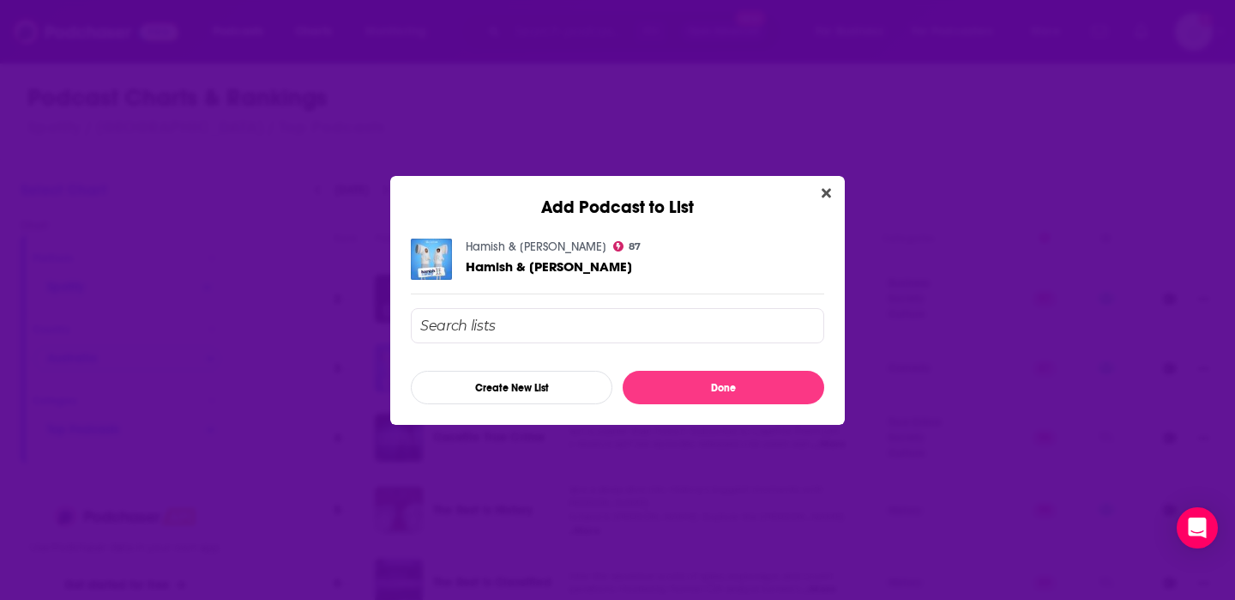
click at [839, 190] on div "Add Podcast to List" at bounding box center [617, 197] width 455 height 42
click at [824, 192] on icon "Close" at bounding box center [826, 192] width 9 height 9
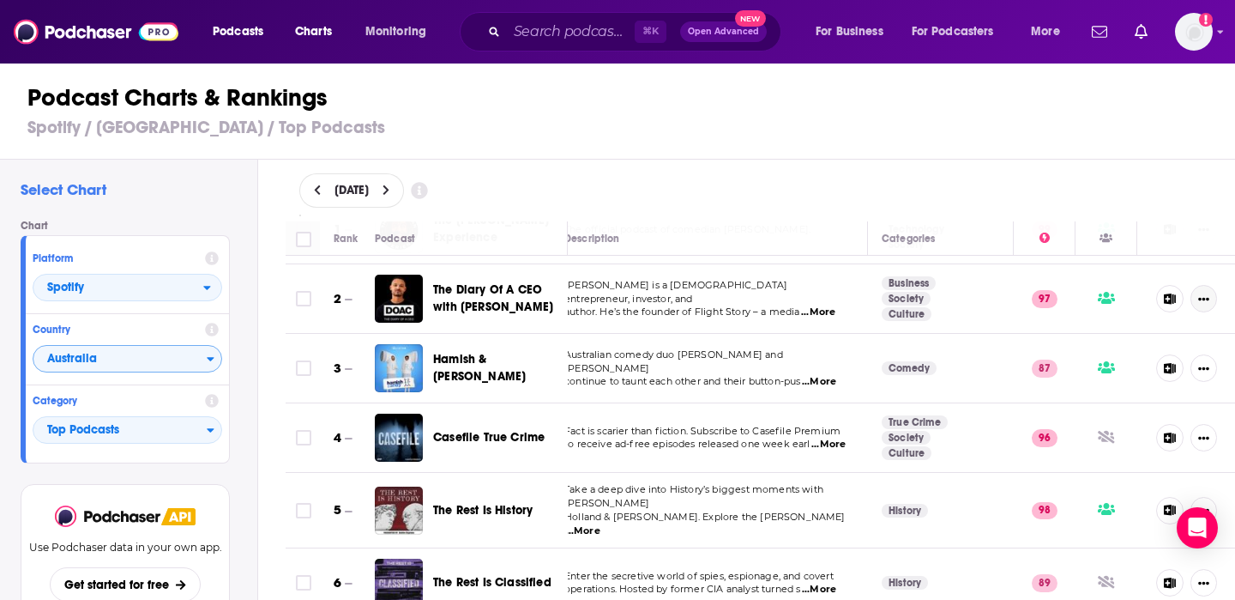
click at [1201, 297] on icon "Show More Button" at bounding box center [1204, 298] width 11 height 11
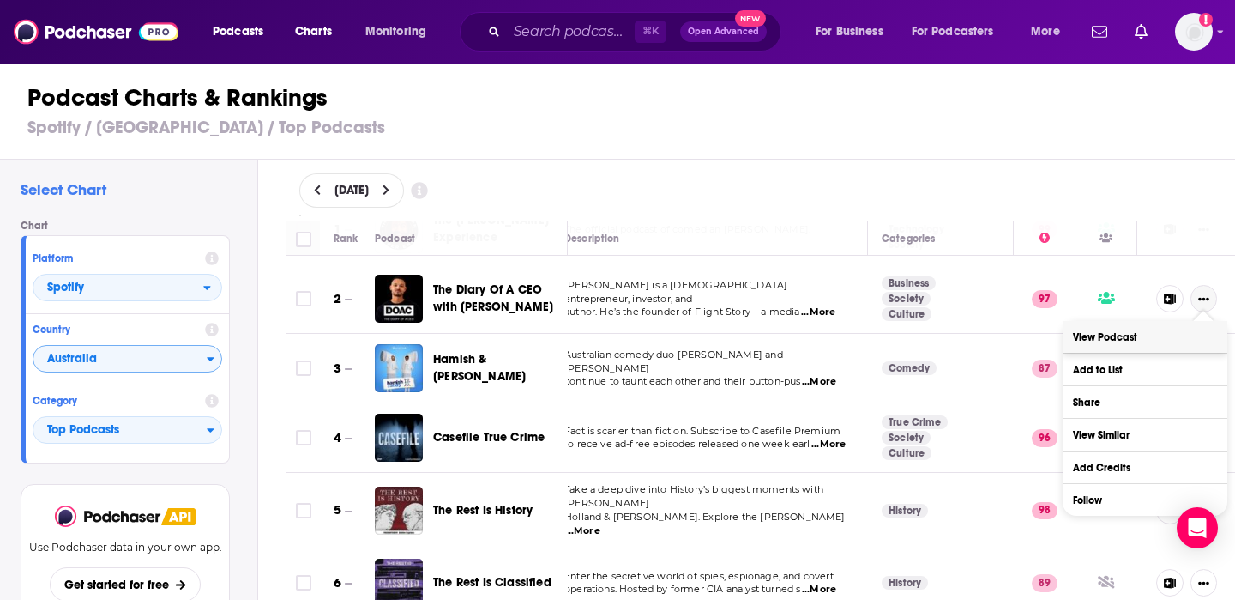
click at [1104, 332] on link "View Podcast" at bounding box center [1145, 337] width 165 height 32
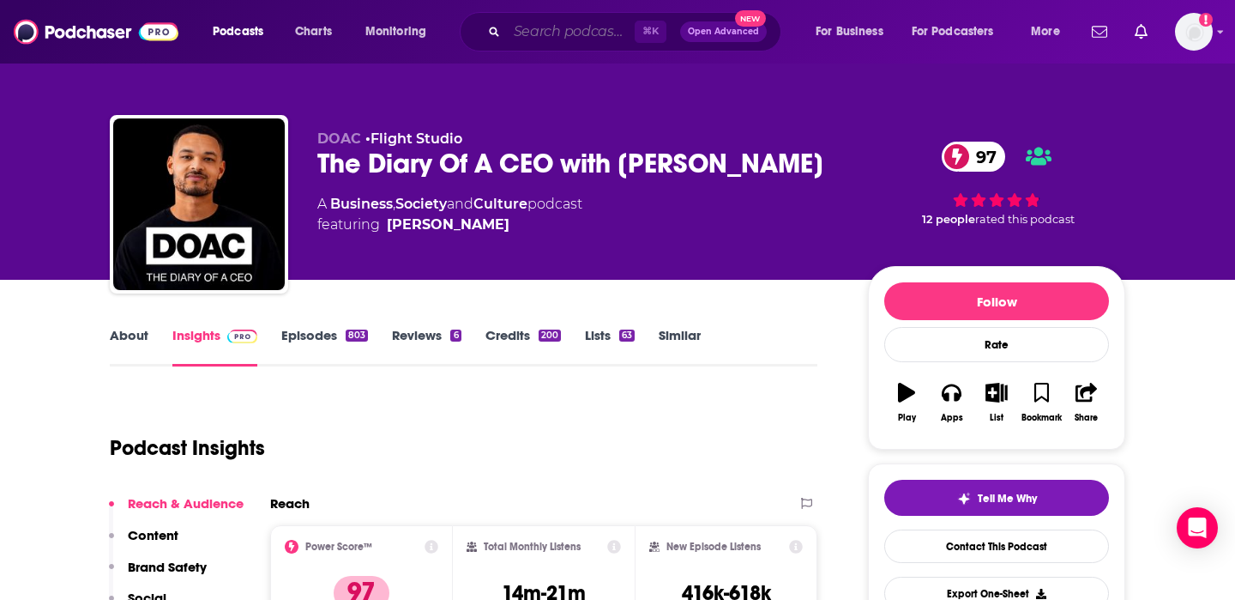
click at [569, 39] on input "Search podcasts, credits, & more..." at bounding box center [571, 31] width 128 height 27
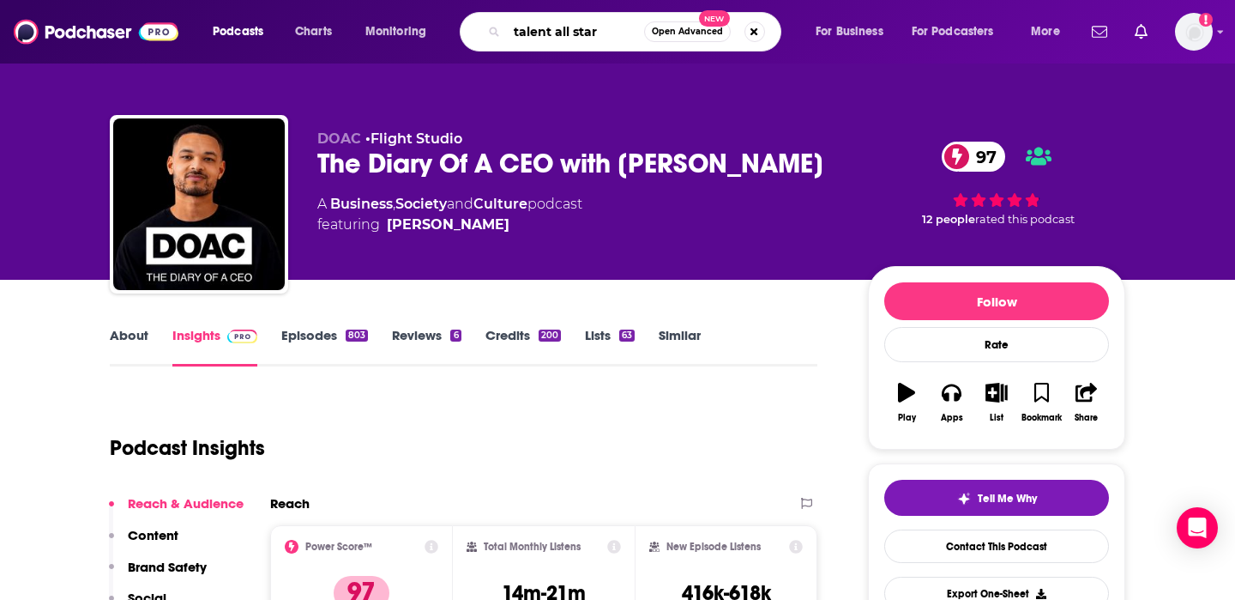
type input "talent all stars"
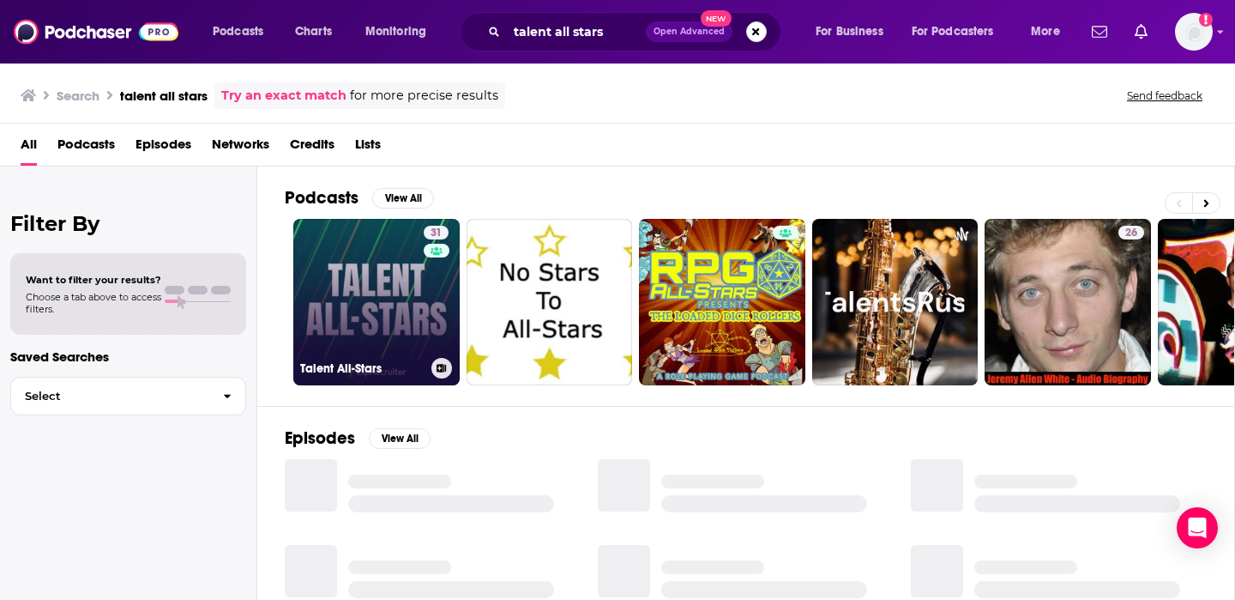
click at [402, 311] on link "31 Talent All-Stars" at bounding box center [376, 302] width 166 height 166
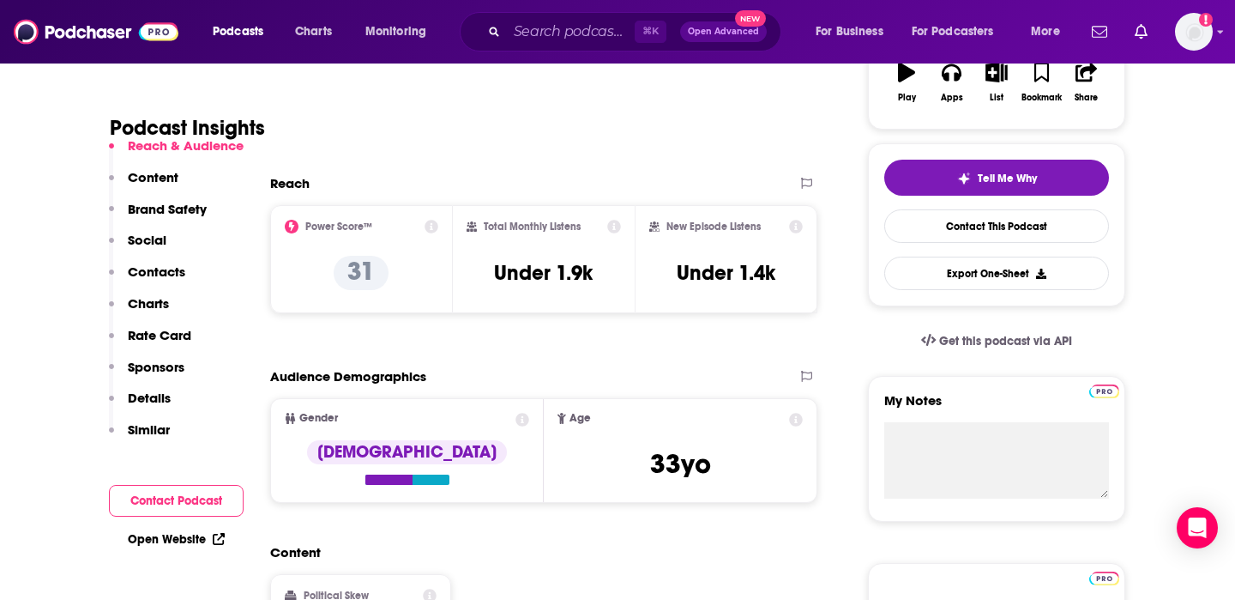
scroll to position [392, 0]
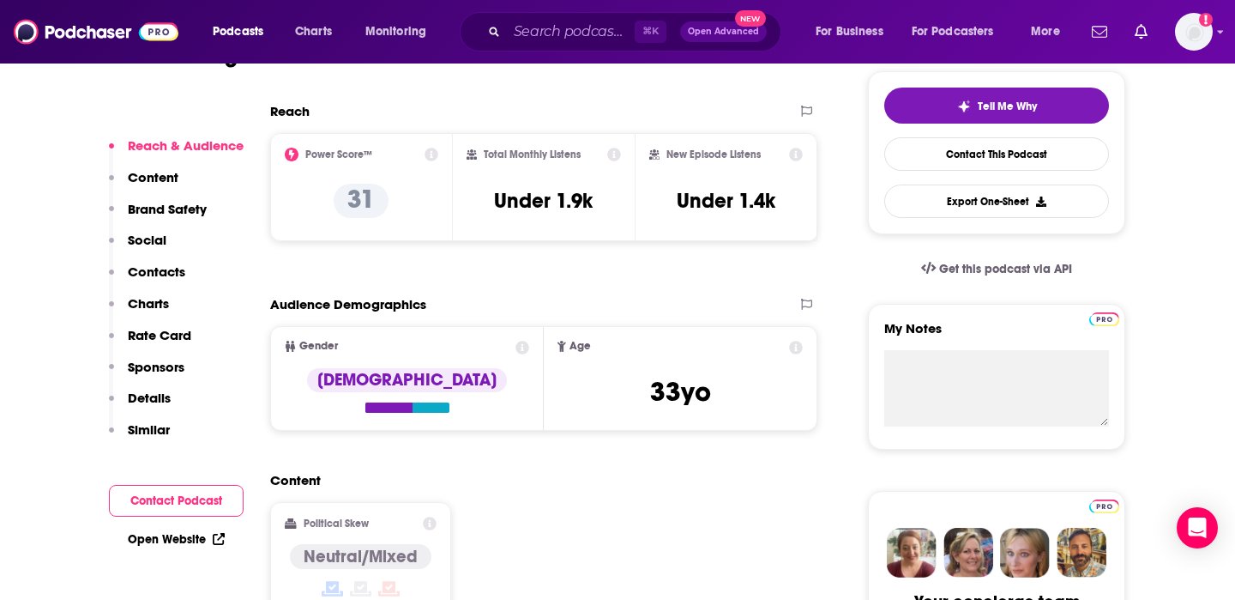
click at [148, 431] on p "Similar" at bounding box center [149, 429] width 42 height 16
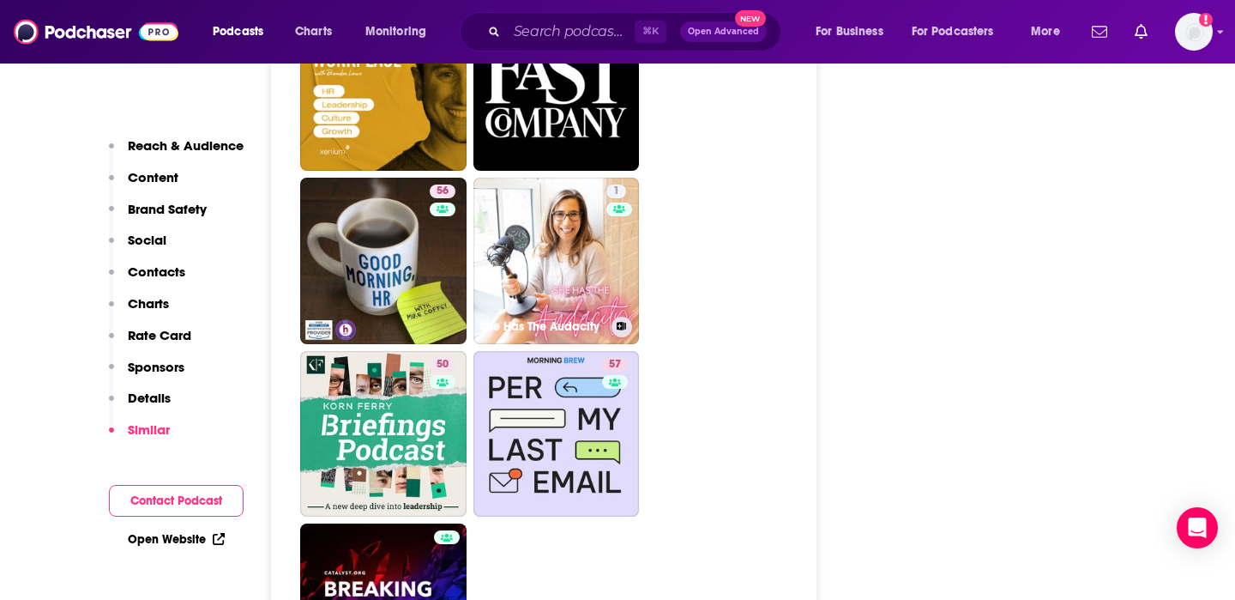
scroll to position [2646, 0]
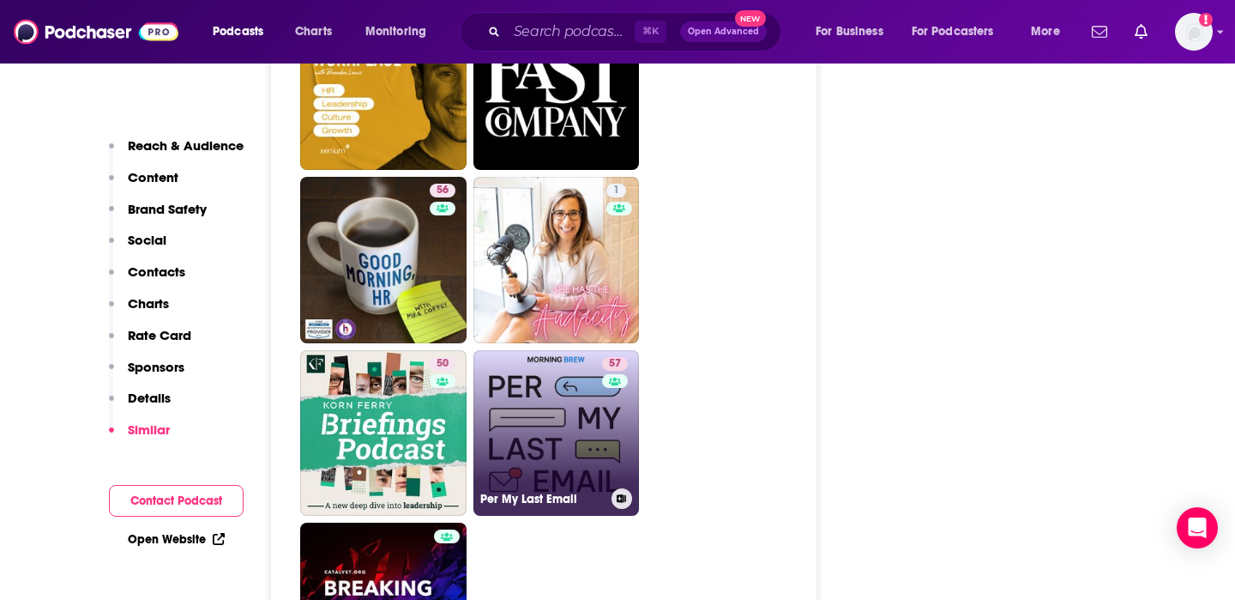
click at [518, 433] on link "57 Per My Last Email" at bounding box center [557, 433] width 166 height 166
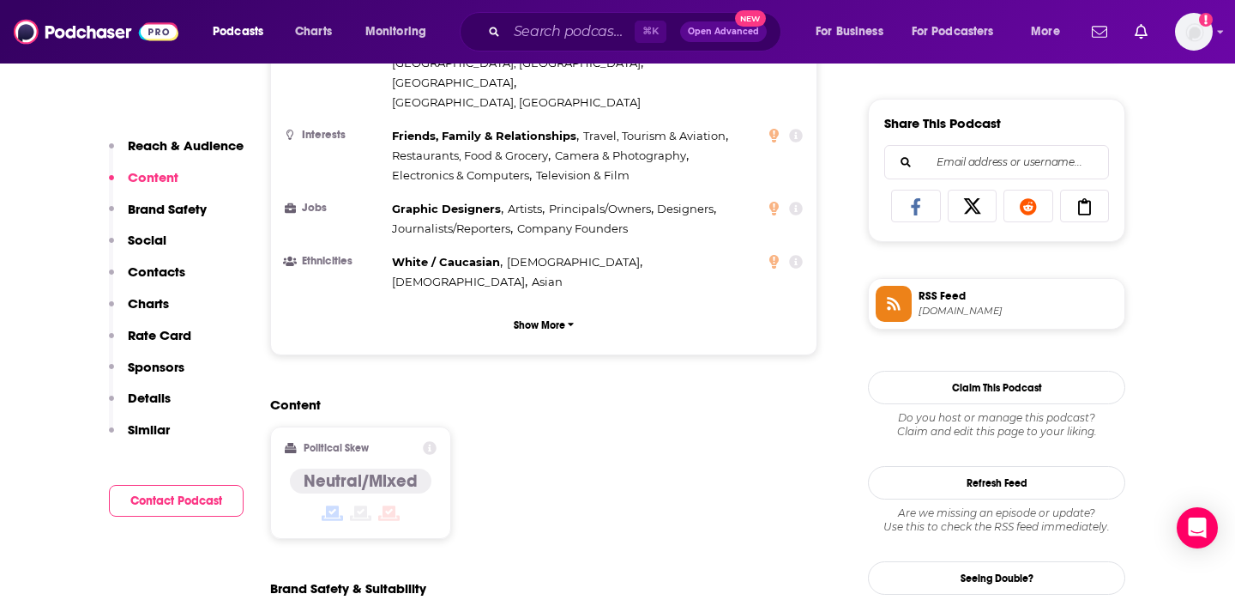
scroll to position [951, 0]
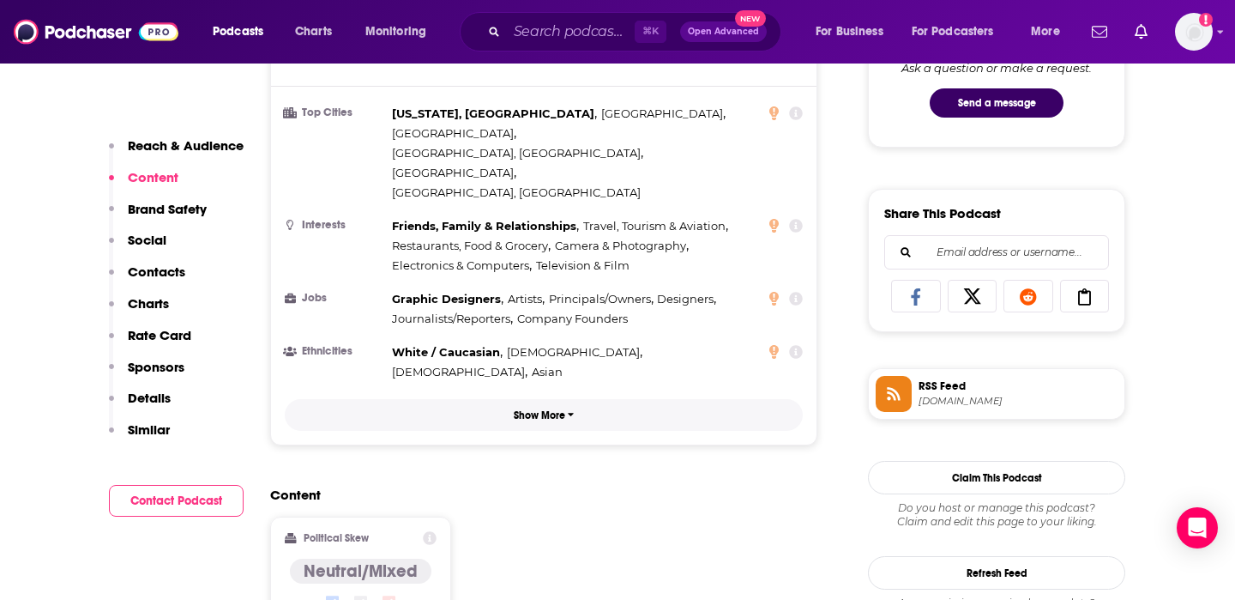
click at [546, 409] on p "Show More" at bounding box center [539, 415] width 51 height 12
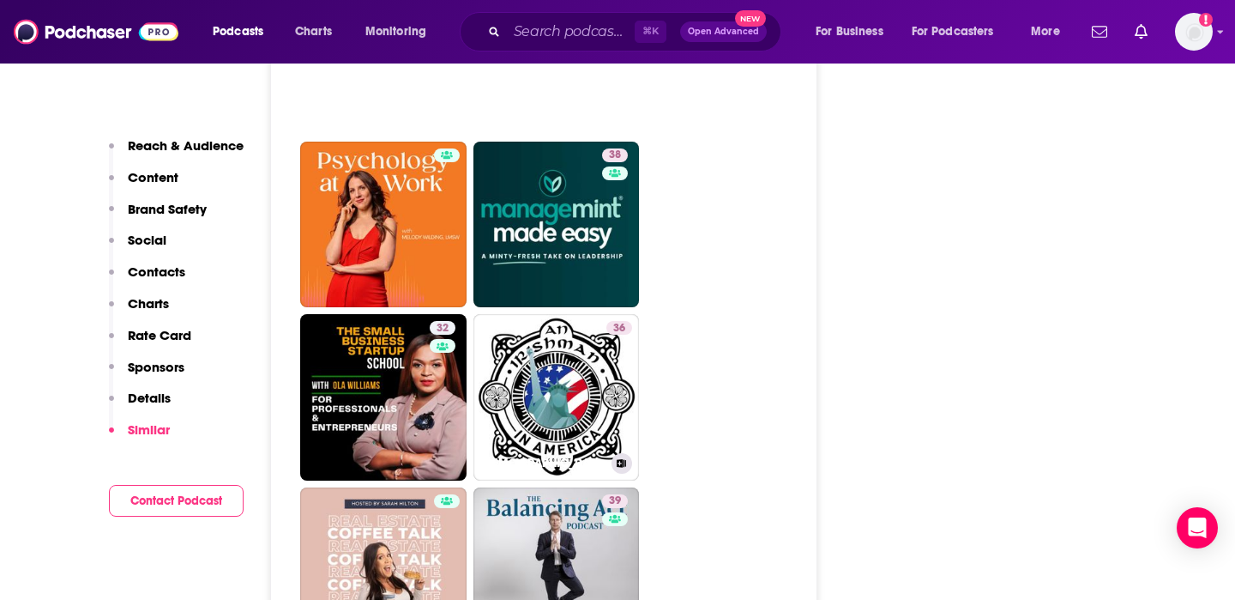
scroll to position [4391, 0]
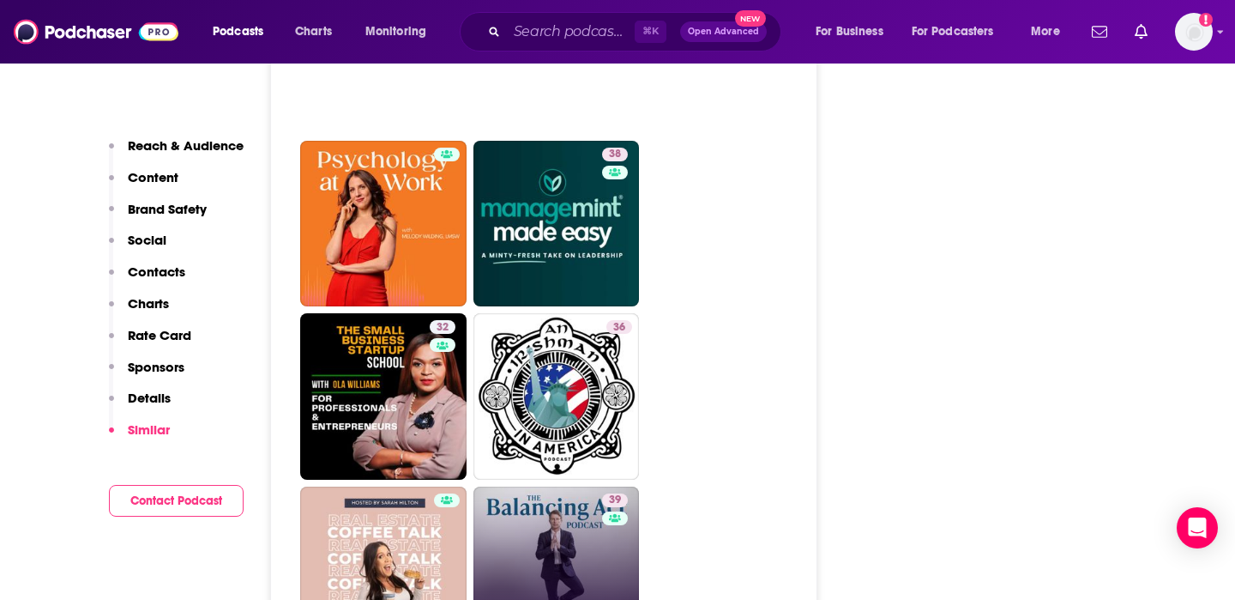
click at [593, 514] on link "39 The Balancing Act with [PERSON_NAME], PhD, CFA" at bounding box center [557, 569] width 166 height 166
type input "[URL][DOMAIN_NAME][PERSON_NAME]"
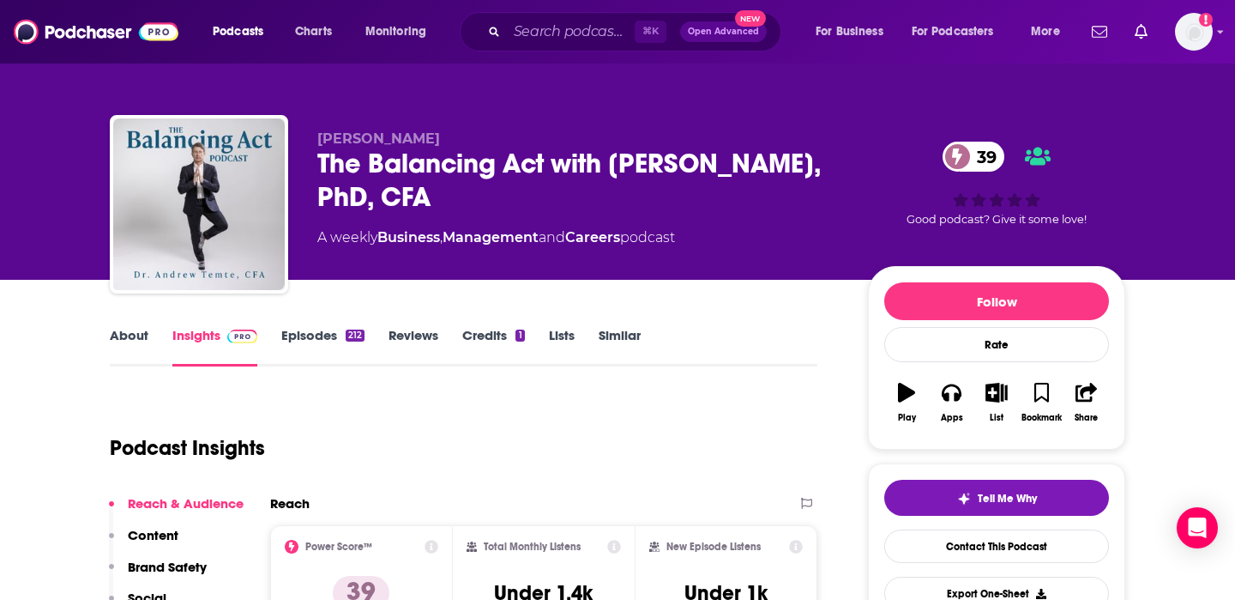
click at [142, 344] on link "About" at bounding box center [129, 346] width 39 height 39
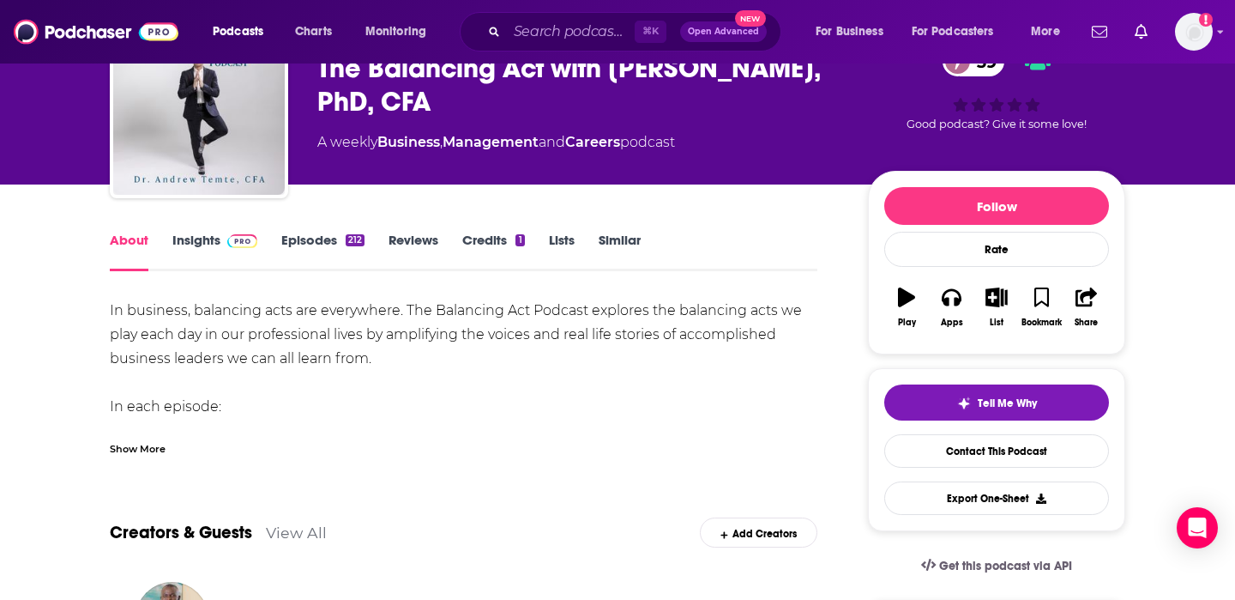
scroll to position [75, 0]
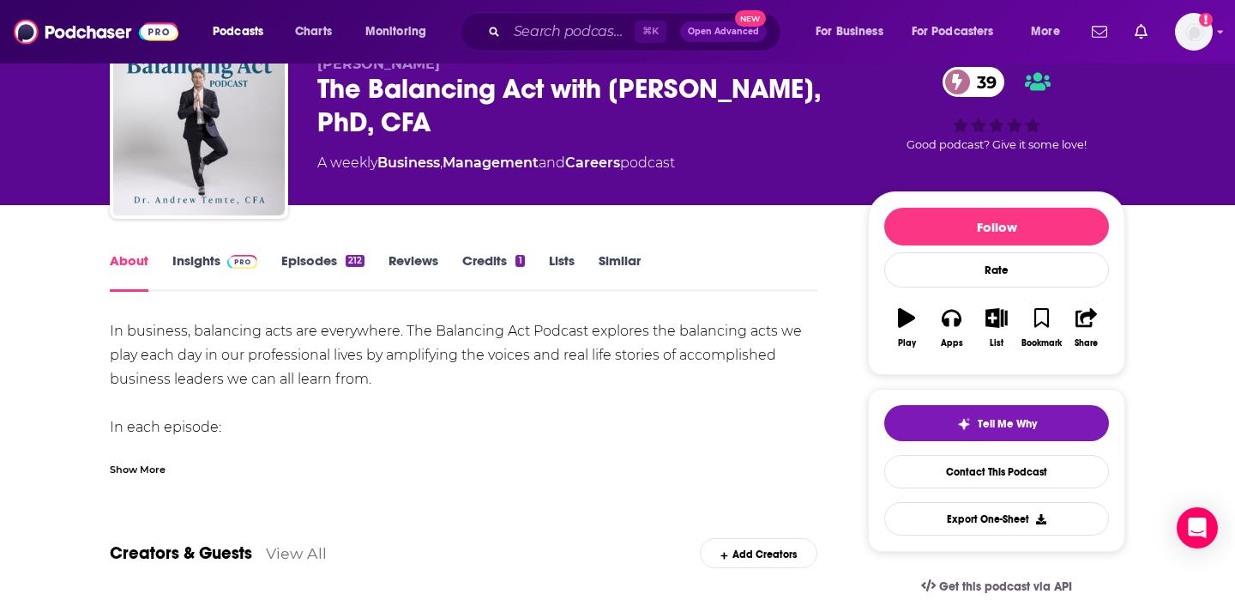
click at [245, 272] on link "Insights" at bounding box center [214, 271] width 85 height 39
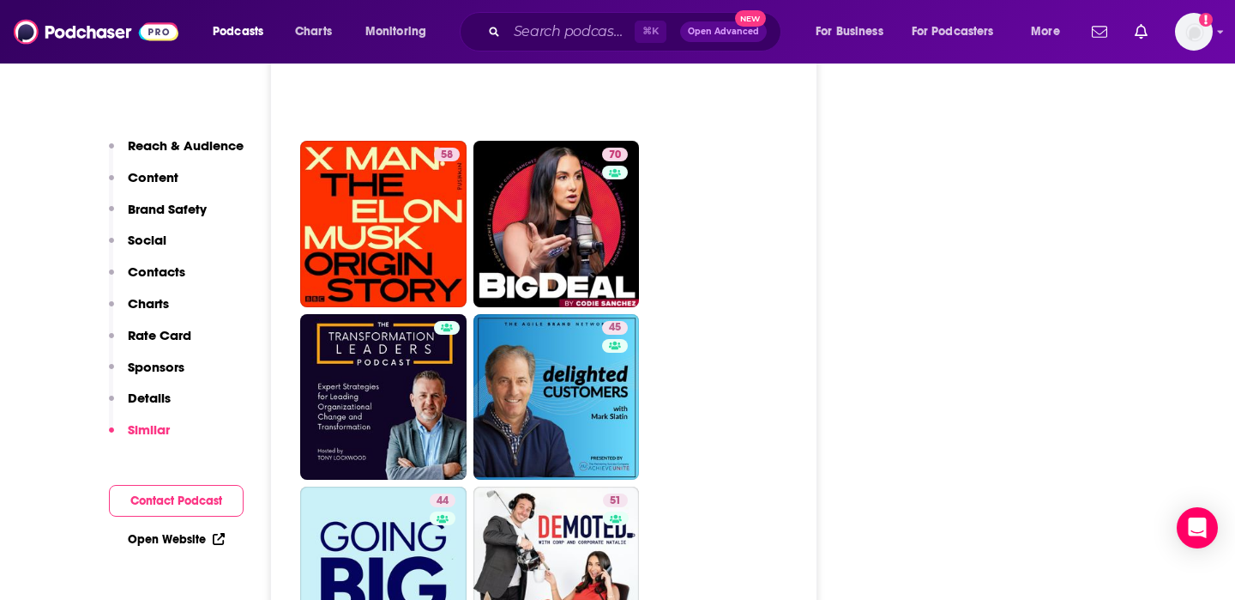
scroll to position [4338, 0]
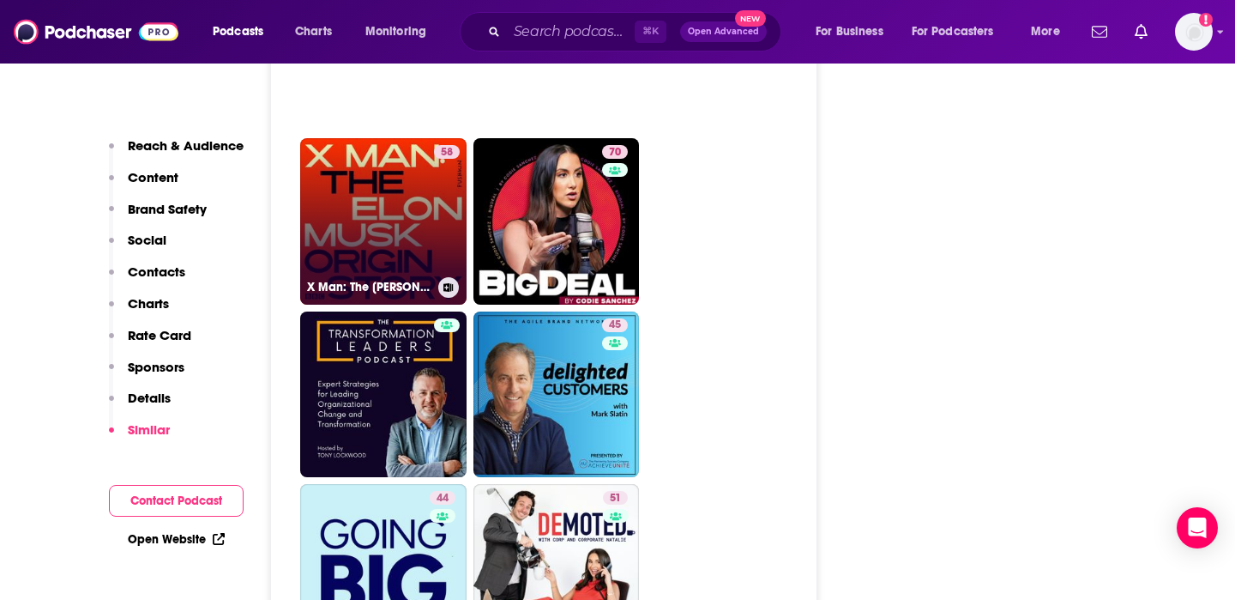
click at [387, 187] on link "58 X Man: The [PERSON_NAME] Origin Story" at bounding box center [383, 221] width 166 height 166
type input "[URL][DOMAIN_NAME]"
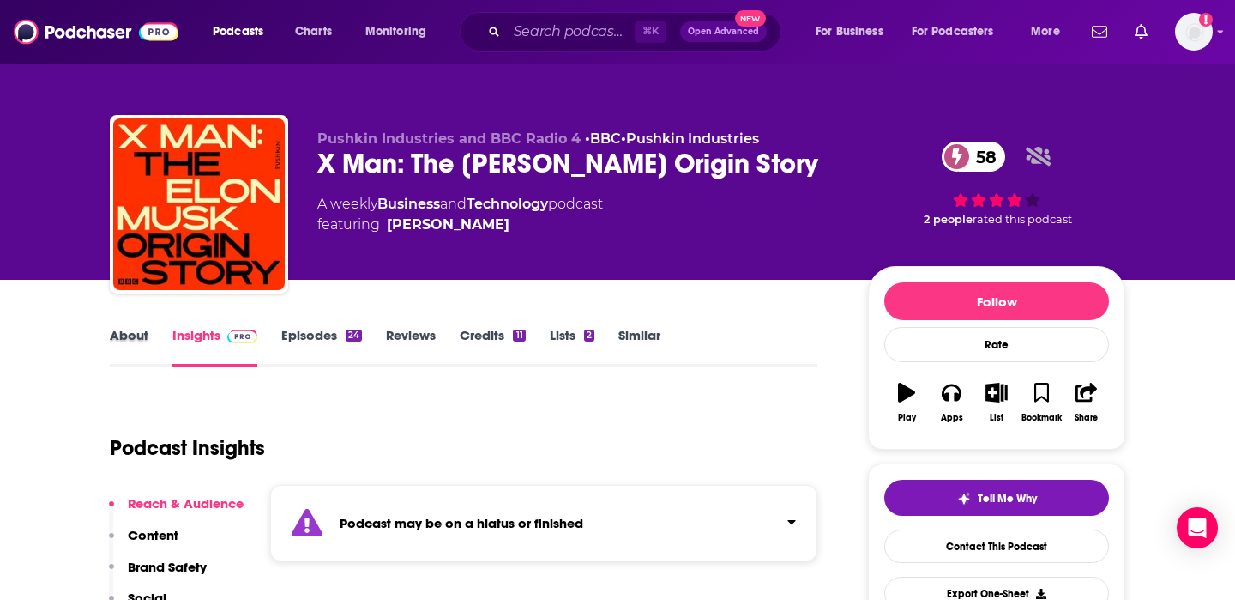
click at [149, 339] on div "About" at bounding box center [141, 346] width 63 height 39
click at [134, 334] on link "About" at bounding box center [129, 346] width 39 height 39
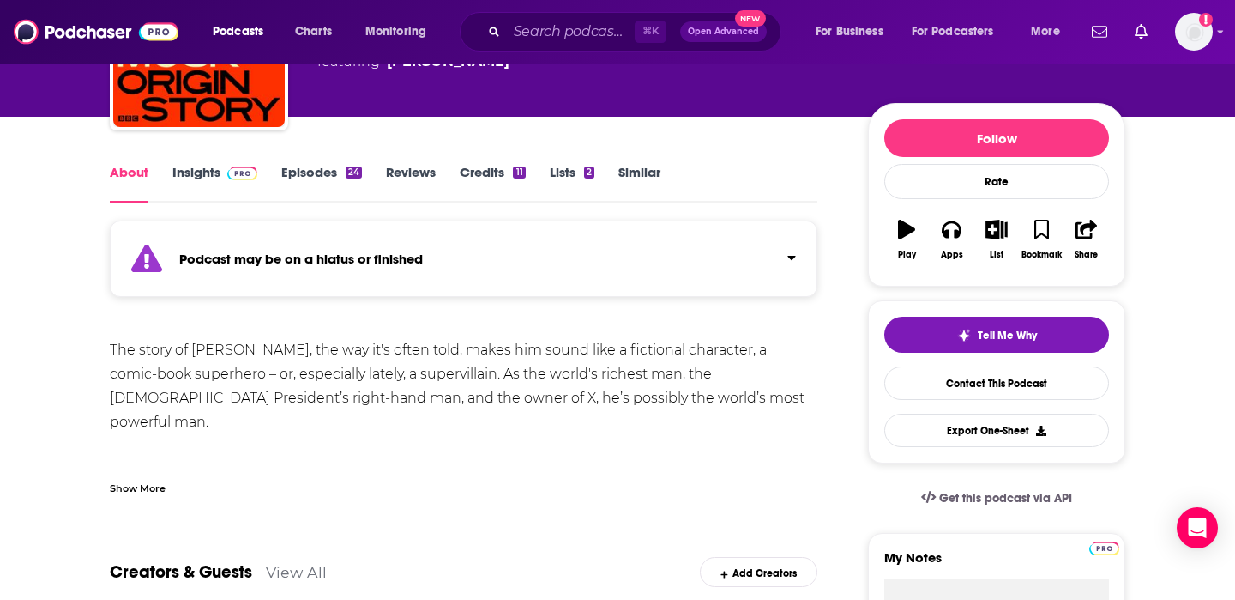
scroll to position [165, 0]
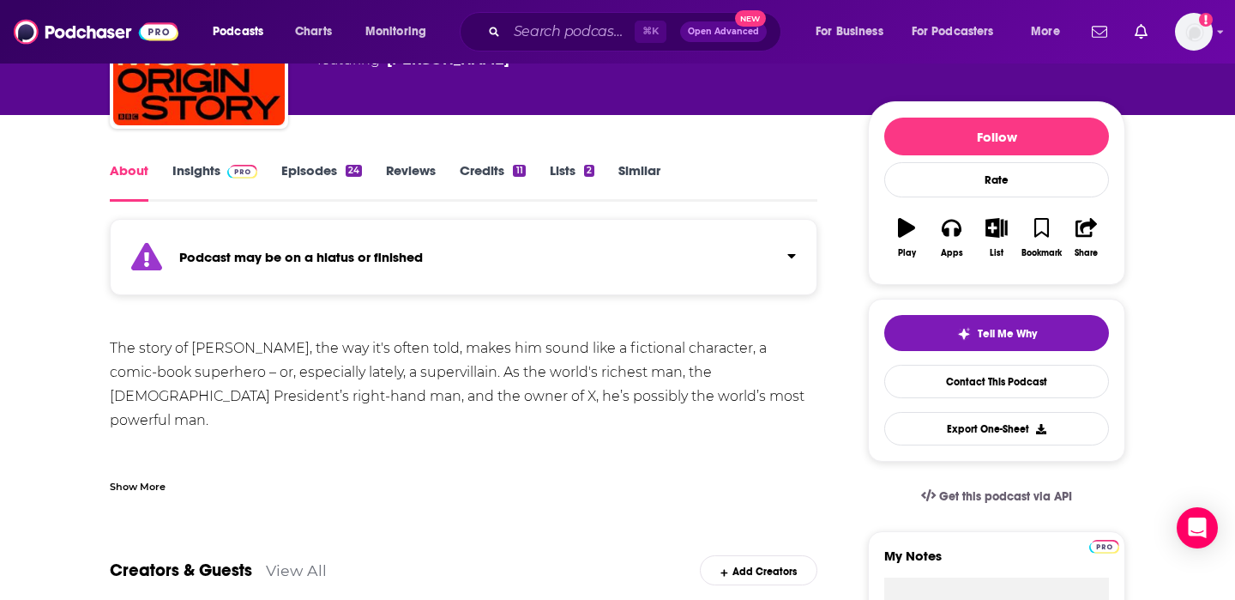
click at [134, 486] on div "Show More" at bounding box center [138, 485] width 56 height 16
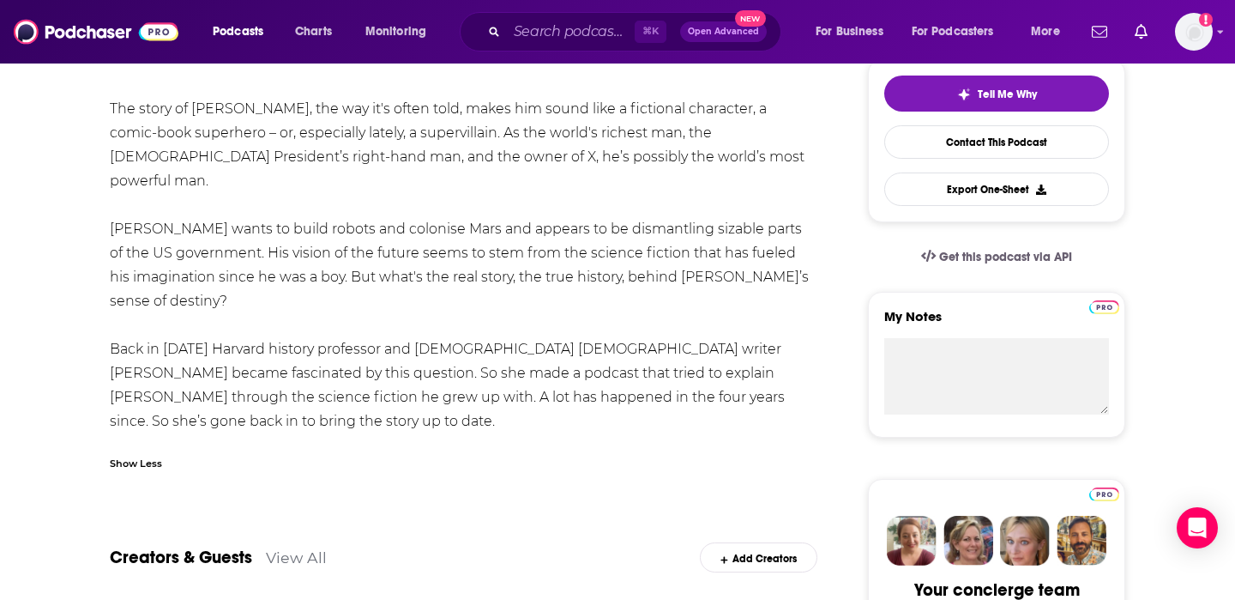
scroll to position [410, 0]
